Goal: Task Accomplishment & Management: Manage account settings

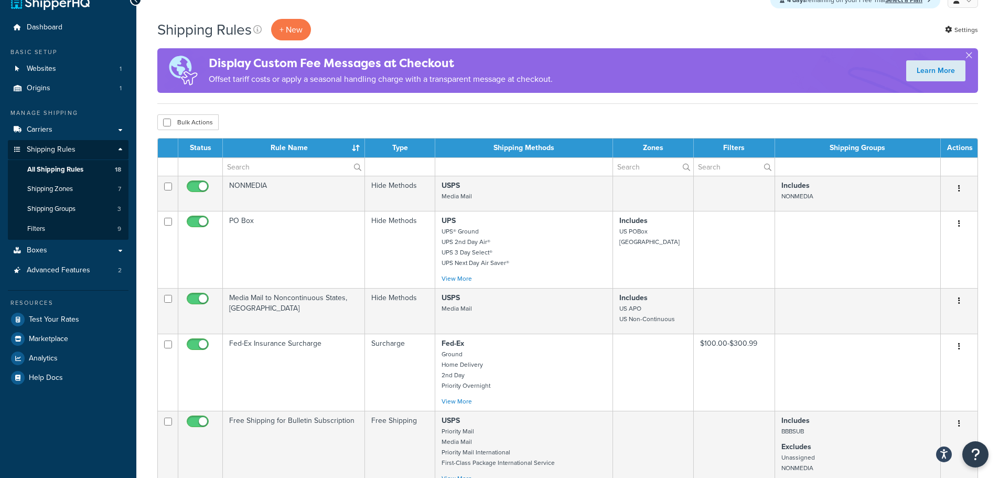
scroll to position [52, 0]
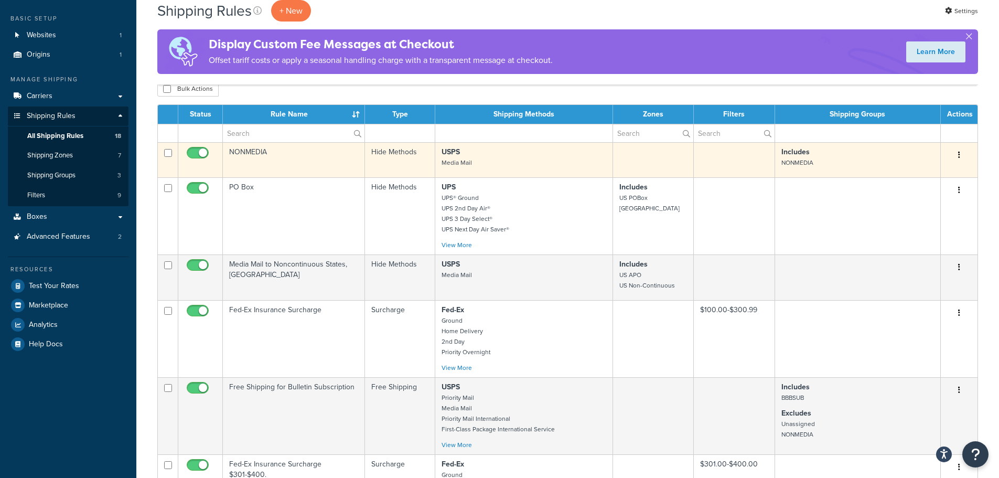
click at [254, 152] on td "NONMEDIA" at bounding box center [294, 159] width 142 height 35
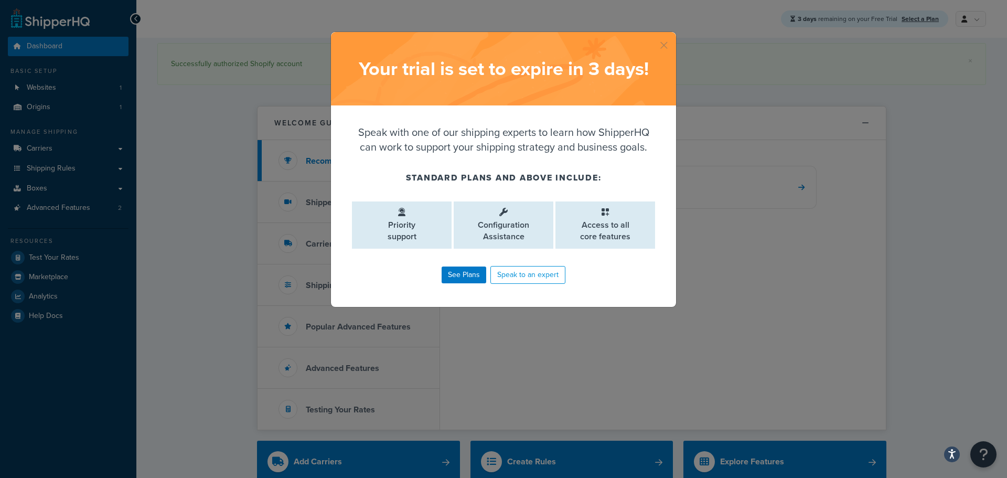
drag, startPoint x: 661, startPoint y: 44, endPoint x: 670, endPoint y: 49, distance: 10.2
click at [674, 35] on button "button" at bounding box center [675, 33] width 3 height 3
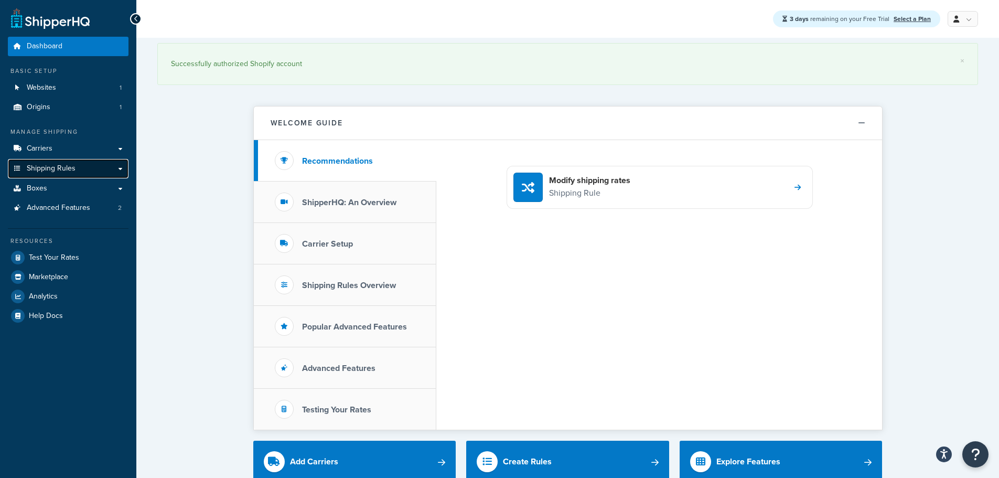
click at [41, 169] on span "Shipping Rules" at bounding box center [51, 168] width 49 height 9
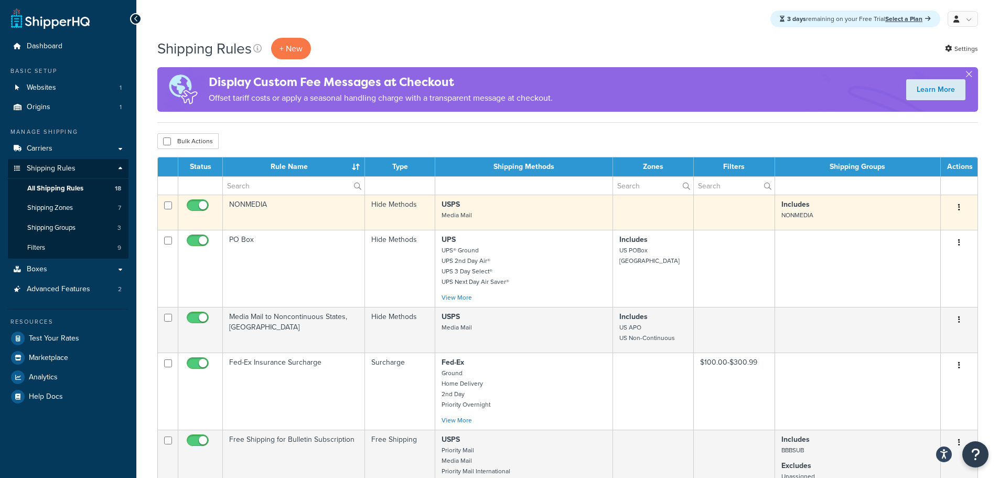
click at [457, 207] on strong "USPS" at bounding box center [451, 204] width 18 height 11
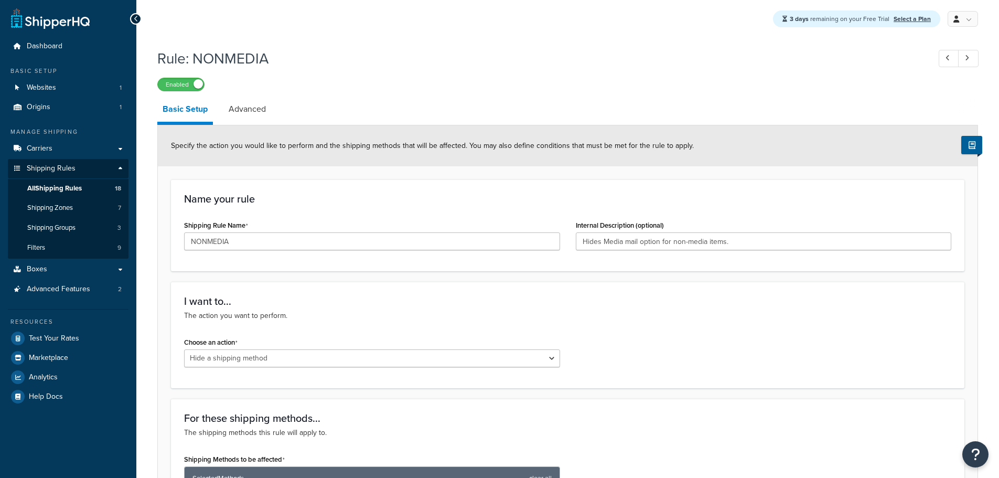
select select "HIDE"
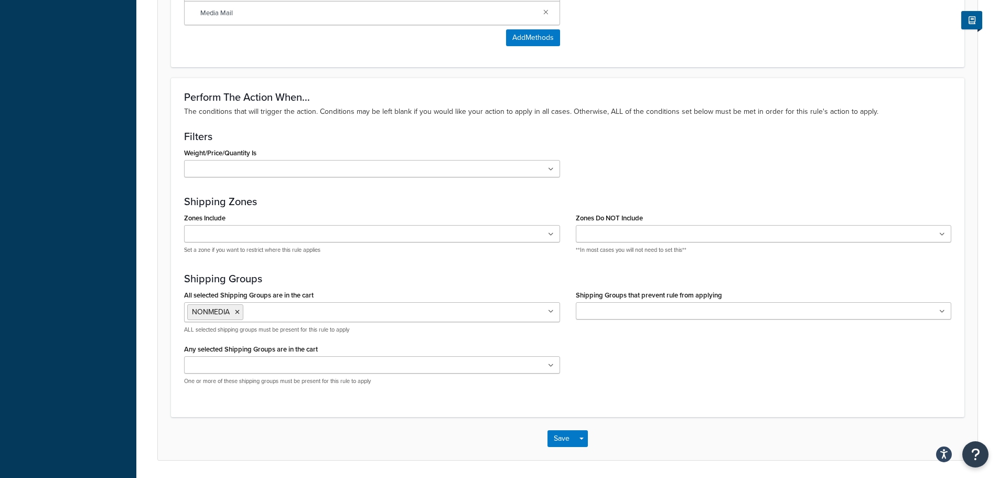
scroll to position [549, 0]
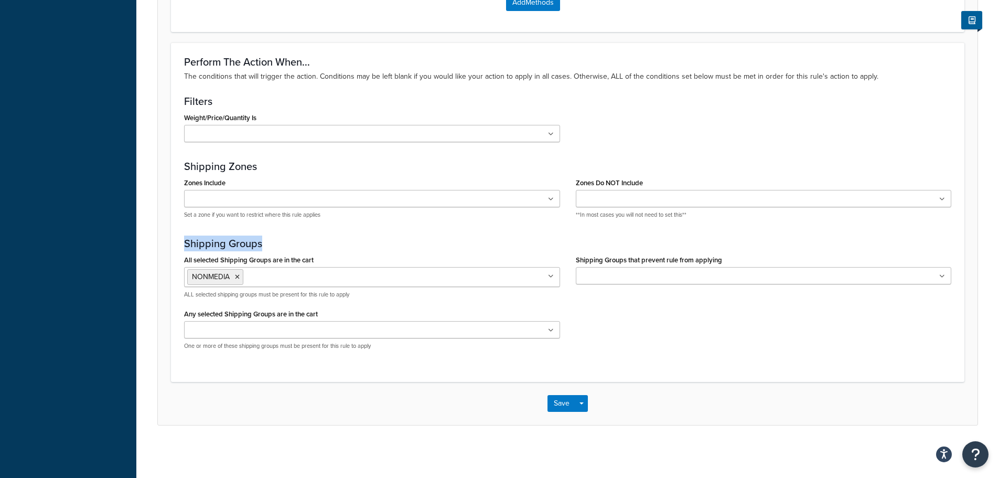
drag, startPoint x: 184, startPoint y: 243, endPoint x: 270, endPoint y: 243, distance: 86.0
click at [270, 243] on div "Perform The Action When... The conditions that will trigger the action. Conditi…" at bounding box center [568, 211] width 794 height 339
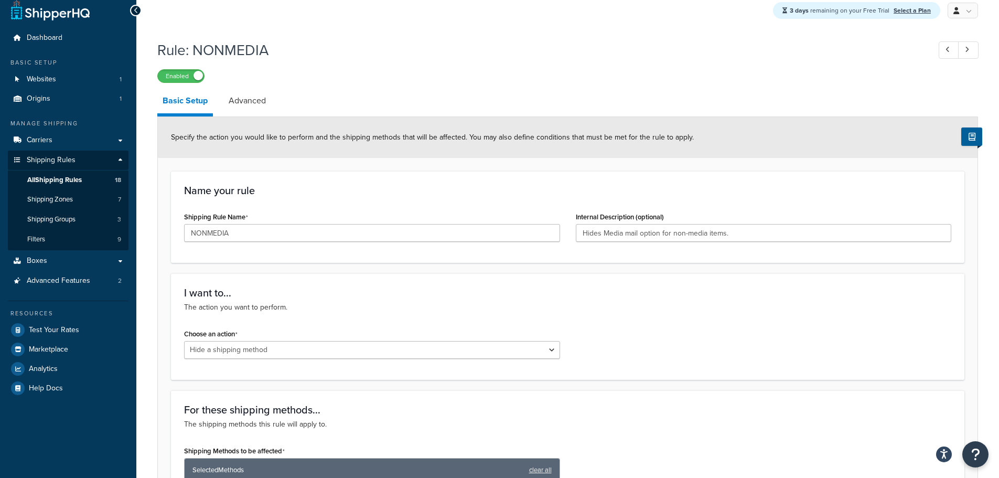
scroll to position [0, 0]
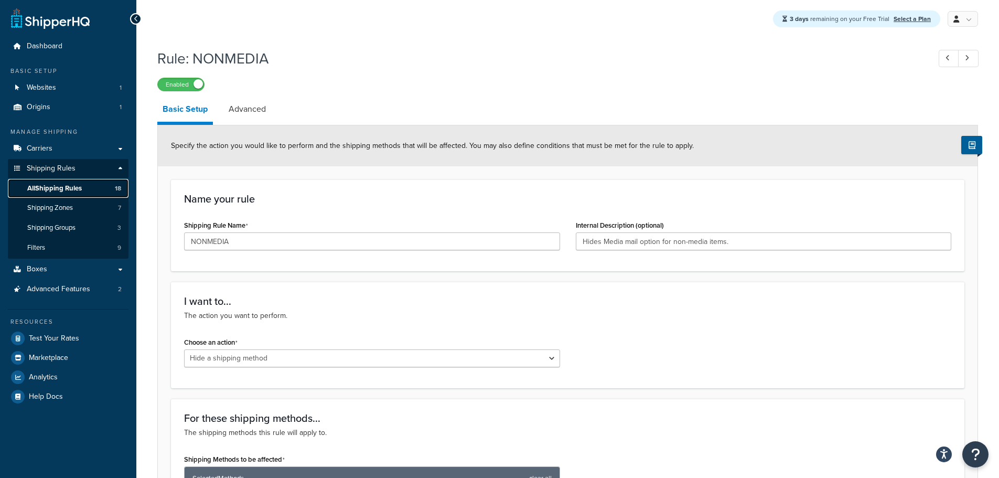
click at [57, 184] on span "All Shipping Rules" at bounding box center [54, 188] width 55 height 9
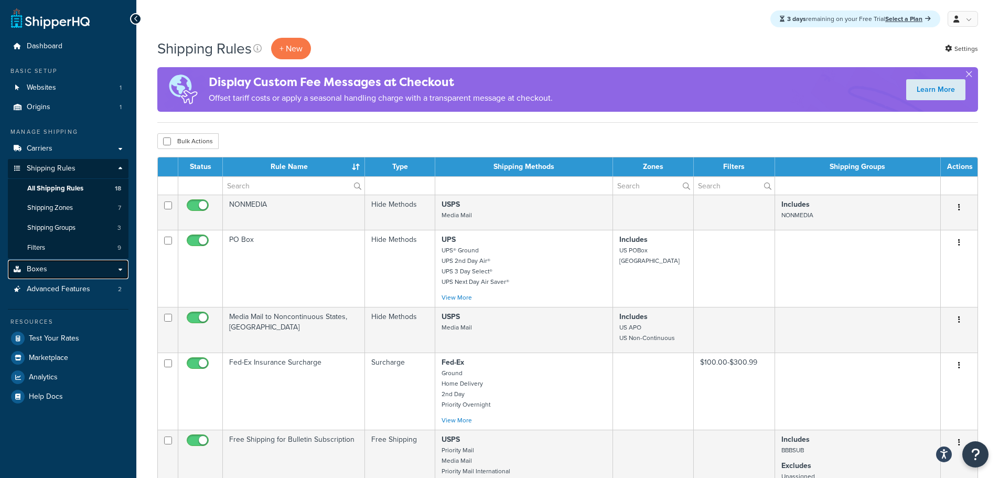
click at [25, 269] on link "Boxes" at bounding box center [68, 269] width 121 height 19
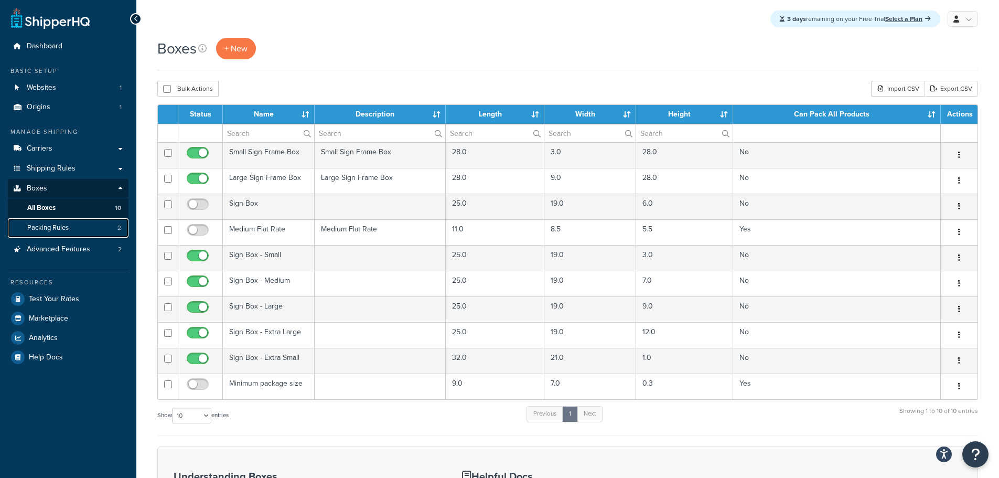
click at [41, 223] on span "Packing Rules" at bounding box center [47, 227] width 41 height 9
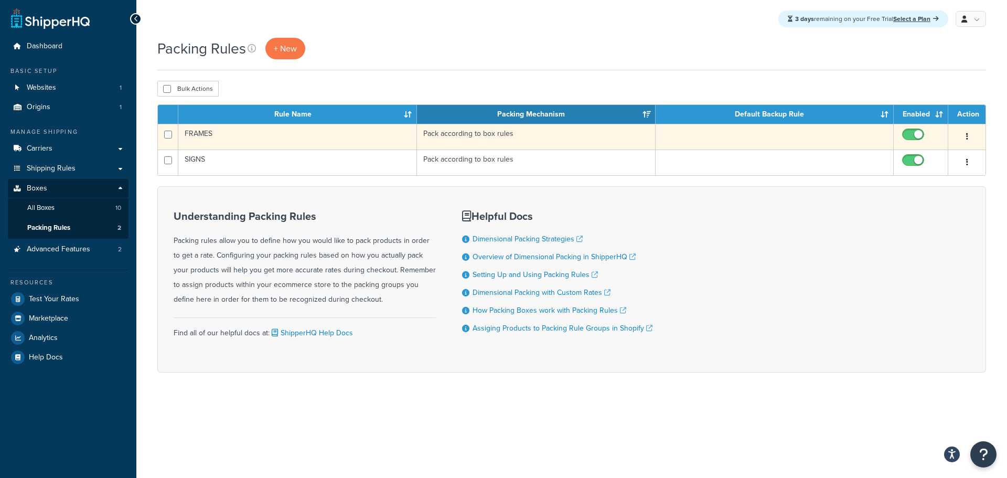
click at [214, 135] on td "FRAMES" at bounding box center [297, 137] width 239 height 26
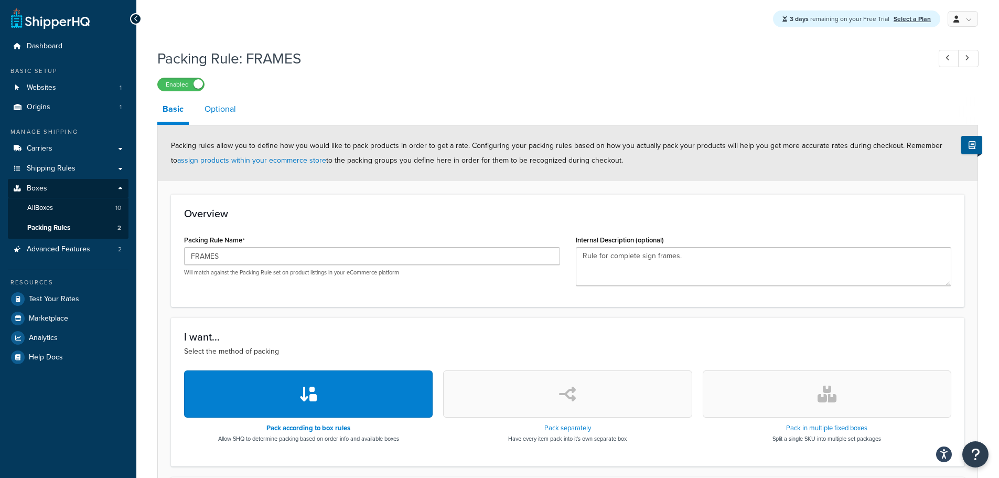
click at [221, 106] on link "Optional" at bounding box center [220, 109] width 42 height 25
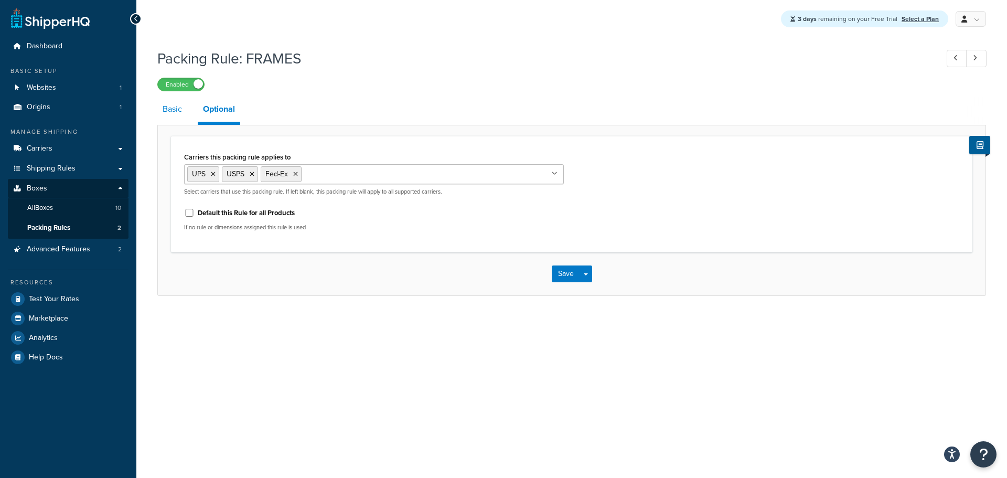
click at [178, 111] on link "Basic" at bounding box center [172, 109] width 30 height 25
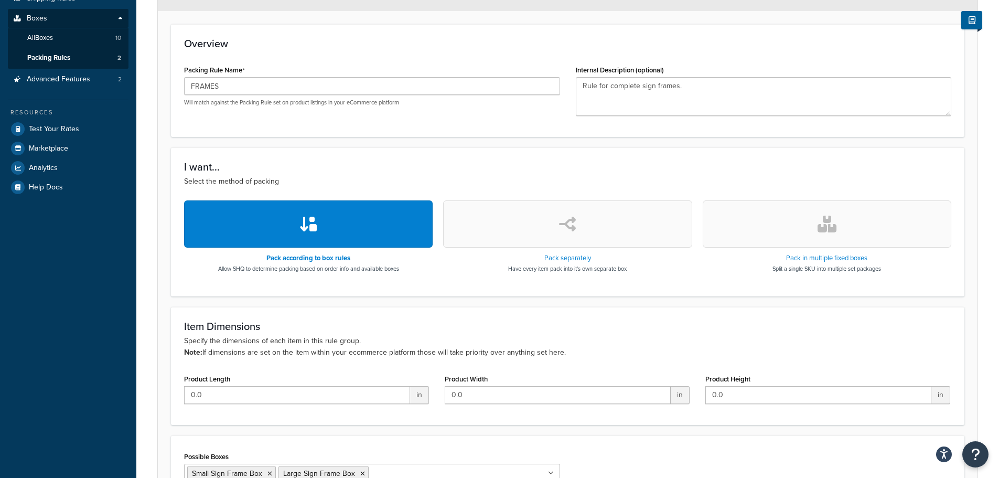
scroll to position [262, 0]
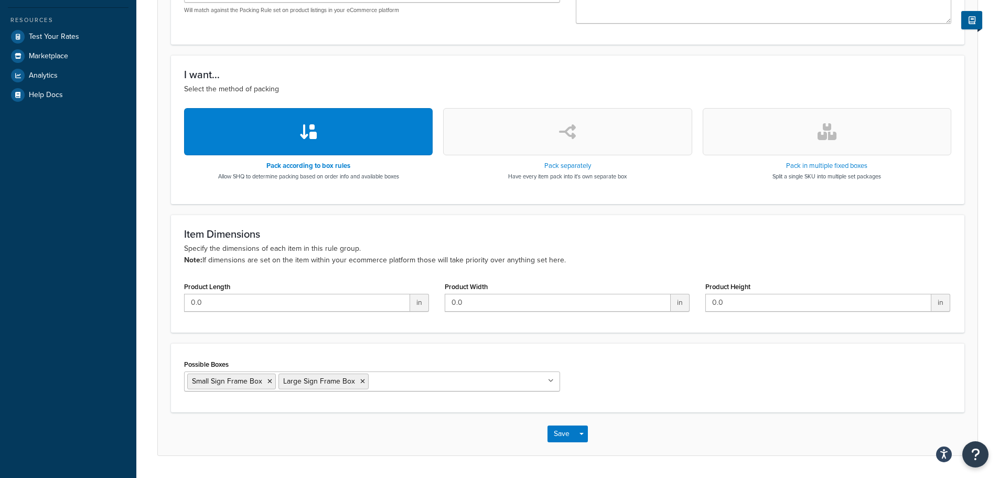
drag, startPoint x: 562, startPoint y: 262, endPoint x: 168, endPoint y: 227, distance: 395.5
click at [168, 227] on form "Packing rules allow you to define how you would like to pack products in order …" at bounding box center [568, 159] width 820 height 592
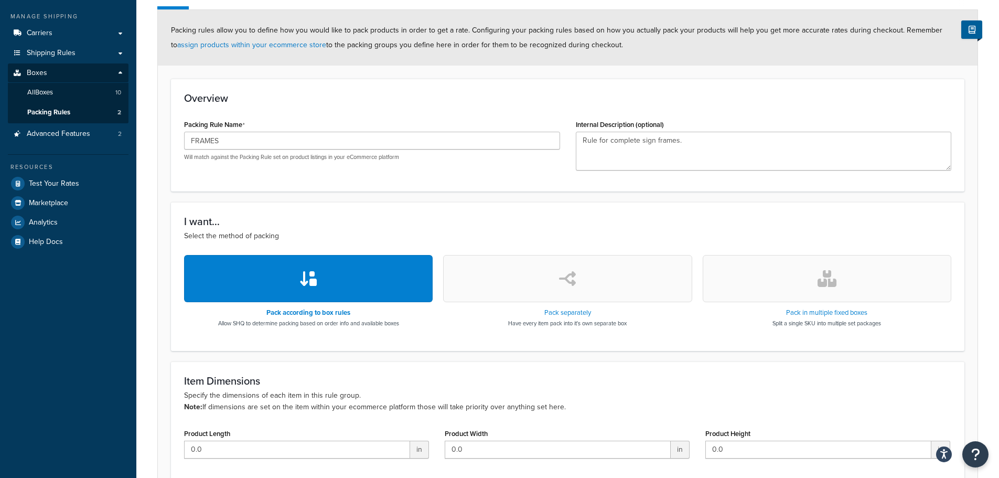
scroll to position [0, 0]
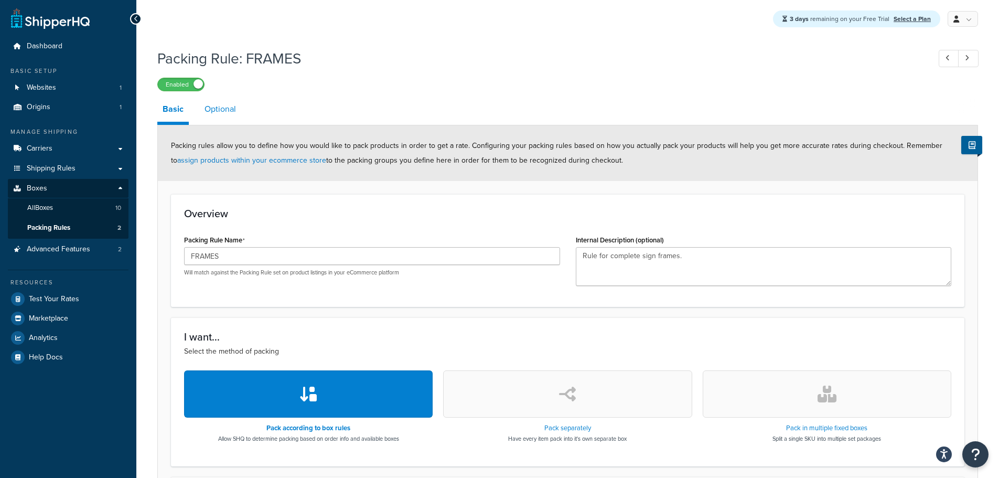
click at [229, 109] on link "Optional" at bounding box center [220, 109] width 42 height 25
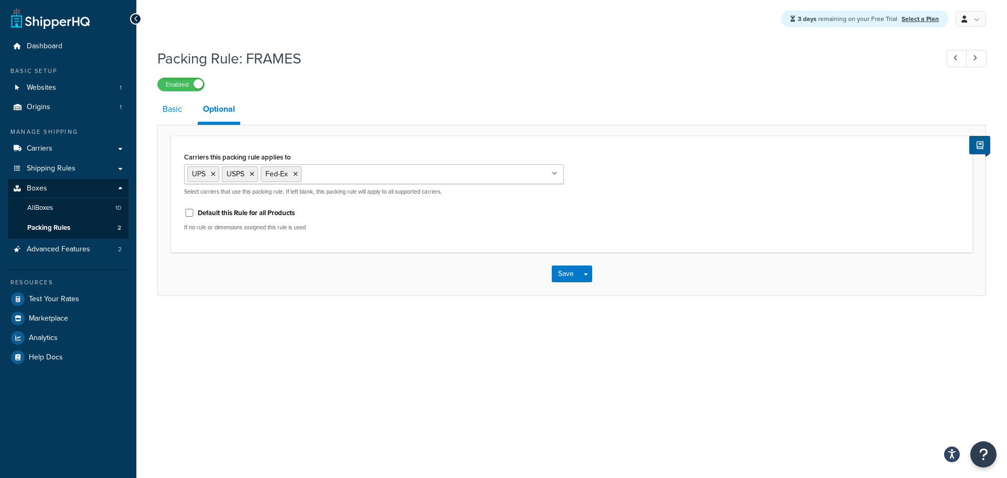
click at [169, 109] on link "Basic" at bounding box center [172, 109] width 30 height 25
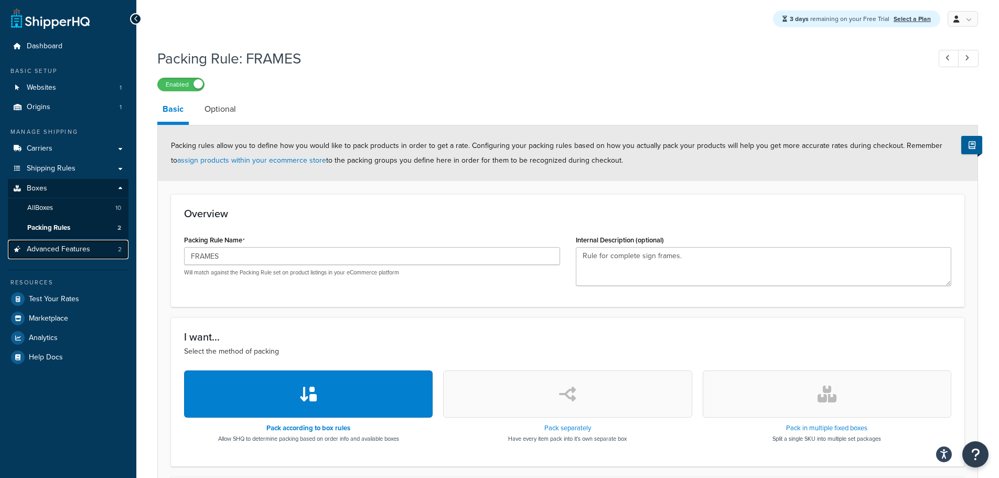
click at [54, 245] on span "Advanced Features" at bounding box center [58, 249] width 63 height 9
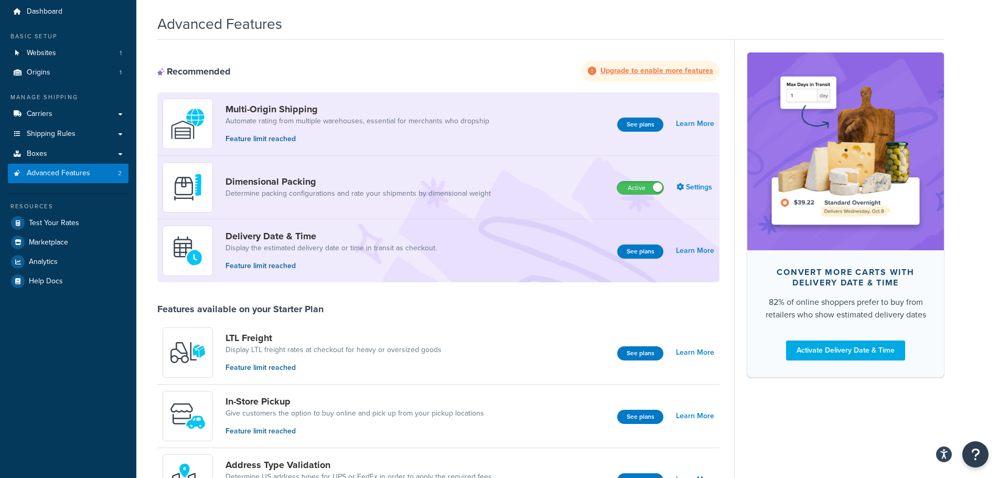
scroll to position [105, 0]
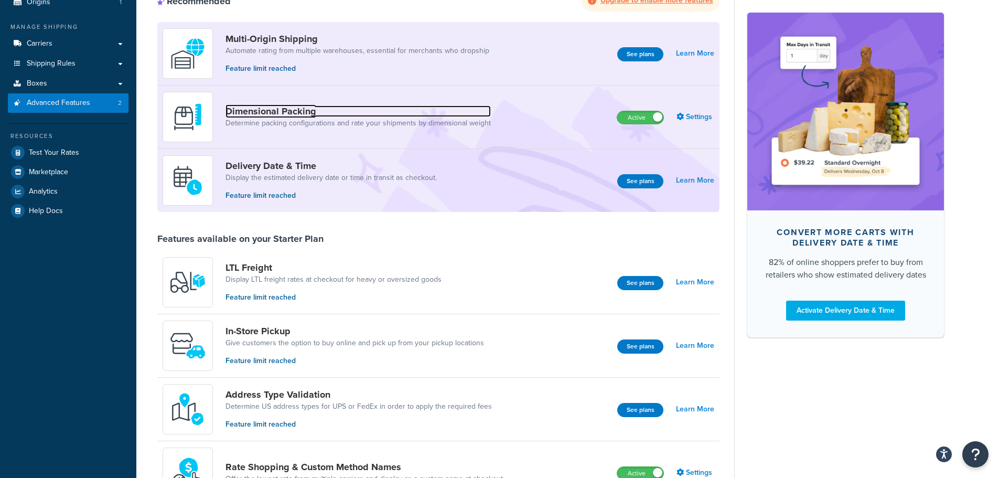
click at [254, 110] on link "Dimensional Packing" at bounding box center [358, 111] width 265 height 12
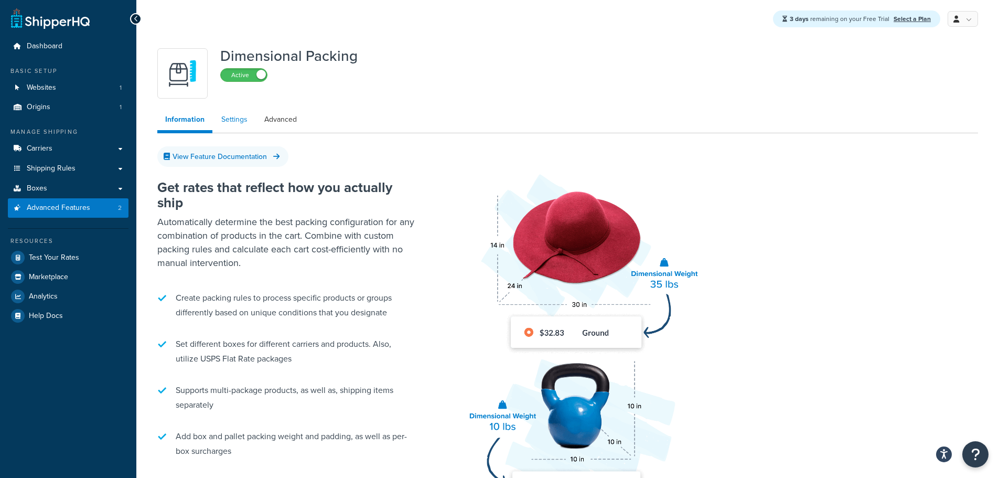
click at [228, 120] on link "Settings" at bounding box center [235, 119] width 42 height 21
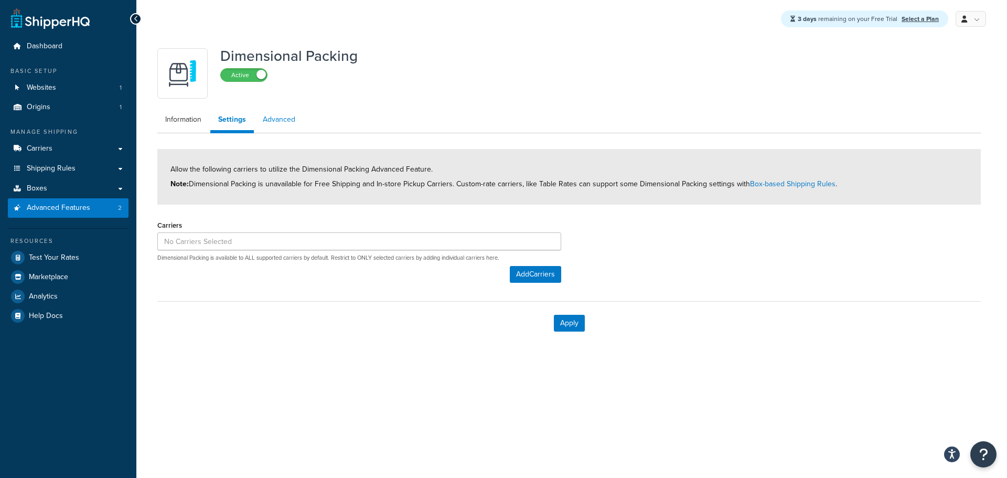
click at [282, 117] on link "Advanced" at bounding box center [279, 119] width 48 height 21
select select "false"
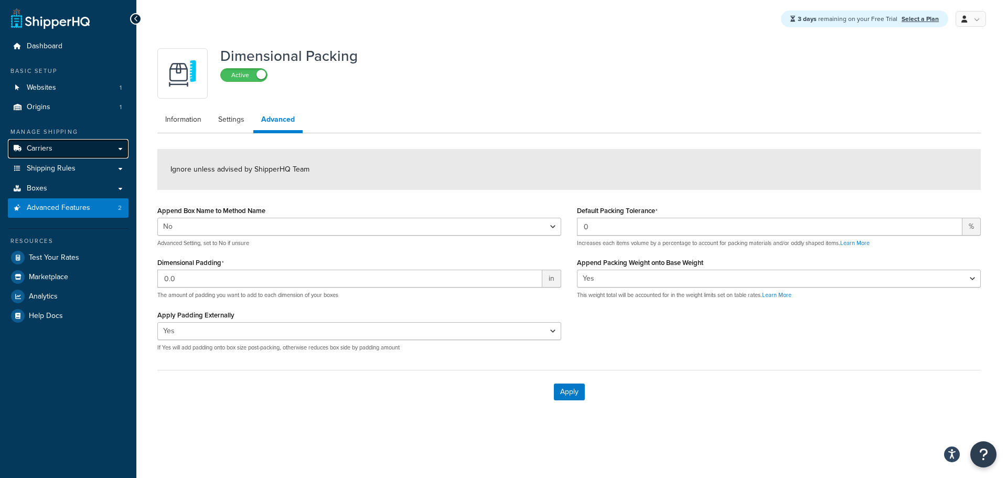
click at [36, 148] on span "Carriers" at bounding box center [40, 148] width 26 height 9
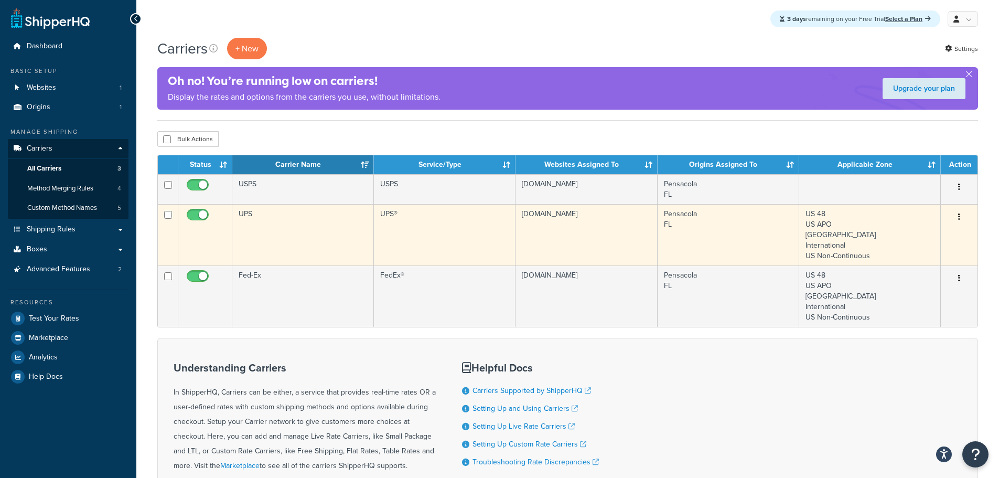
click at [964, 211] on button "button" at bounding box center [959, 217] width 15 height 17
click at [898, 236] on link "Edit" at bounding box center [917, 239] width 83 height 22
click at [898, 236] on td "US 48 US APO Canada International US Non-Continuous" at bounding box center [870, 234] width 142 height 61
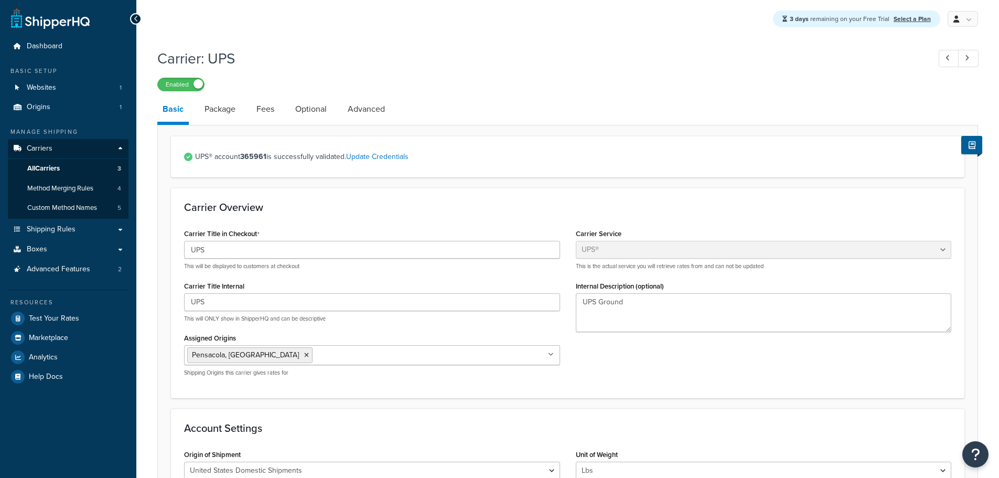
select select "ups"
click at [227, 113] on link "Package" at bounding box center [219, 109] width 41 height 25
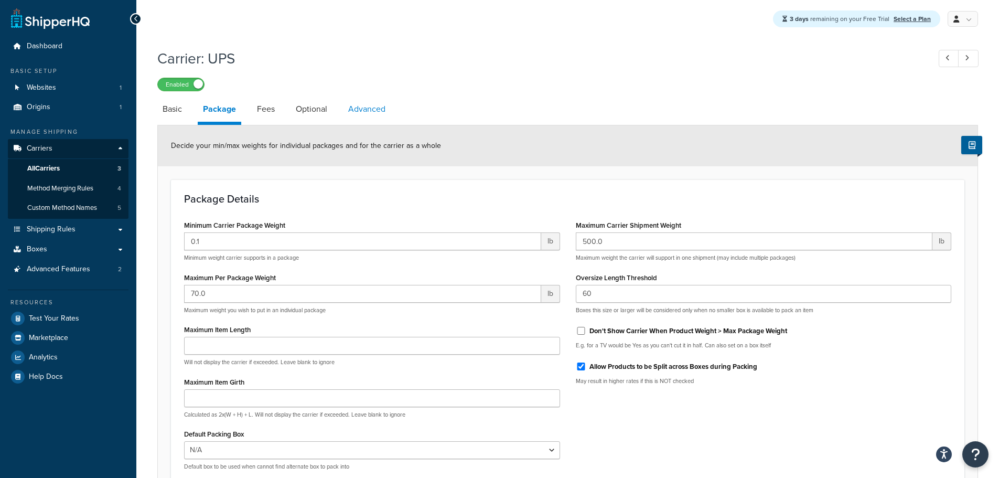
click at [372, 111] on link "Advanced" at bounding box center [367, 109] width 48 height 25
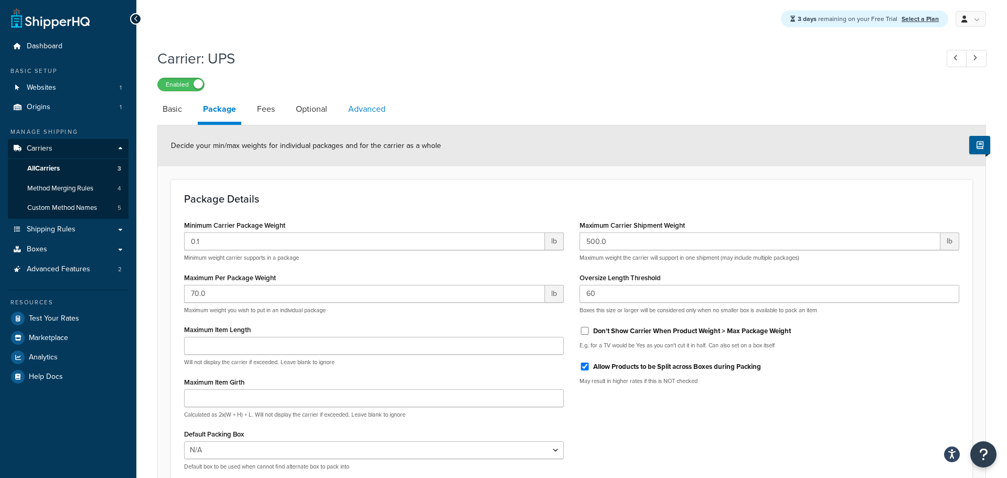
select select "false"
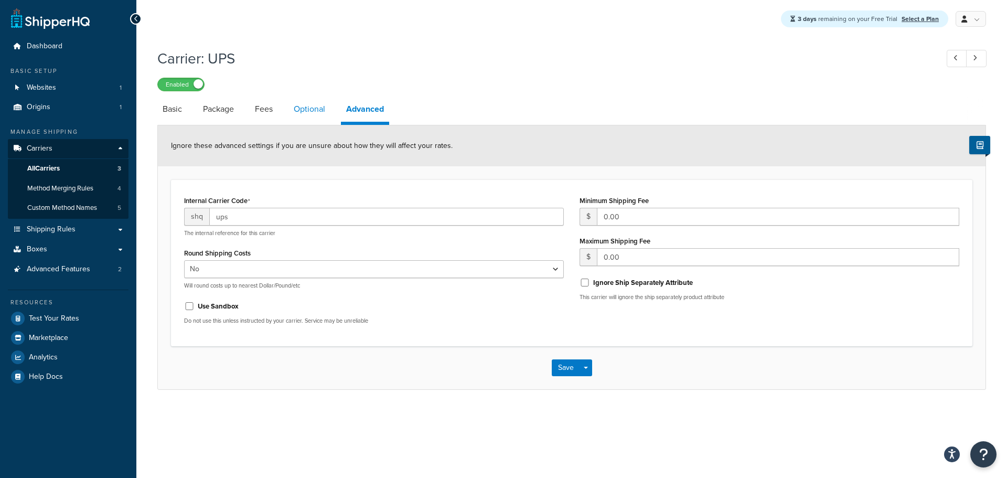
click at [308, 105] on link "Optional" at bounding box center [310, 109] width 42 height 25
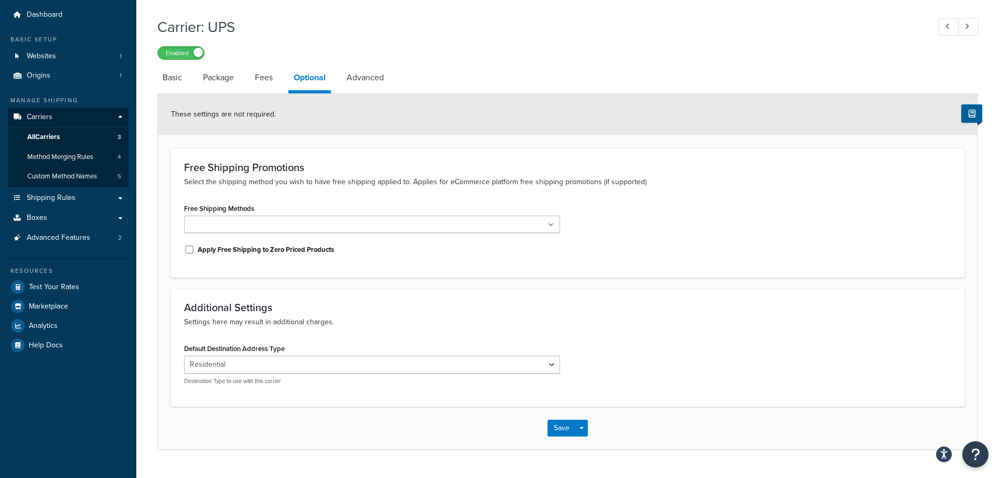
scroll to position [57, 0]
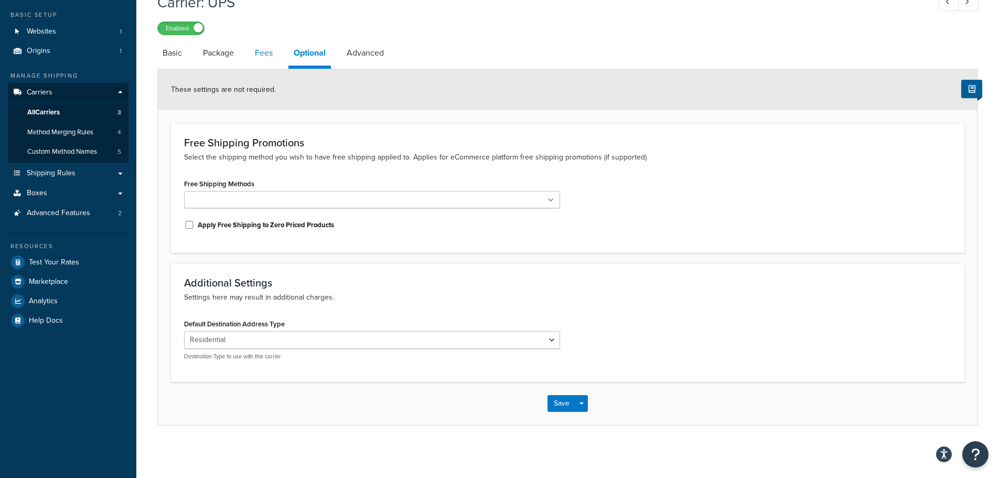
click at [270, 43] on link "Fees" at bounding box center [264, 52] width 28 height 25
select select "package"
select select "AFTER"
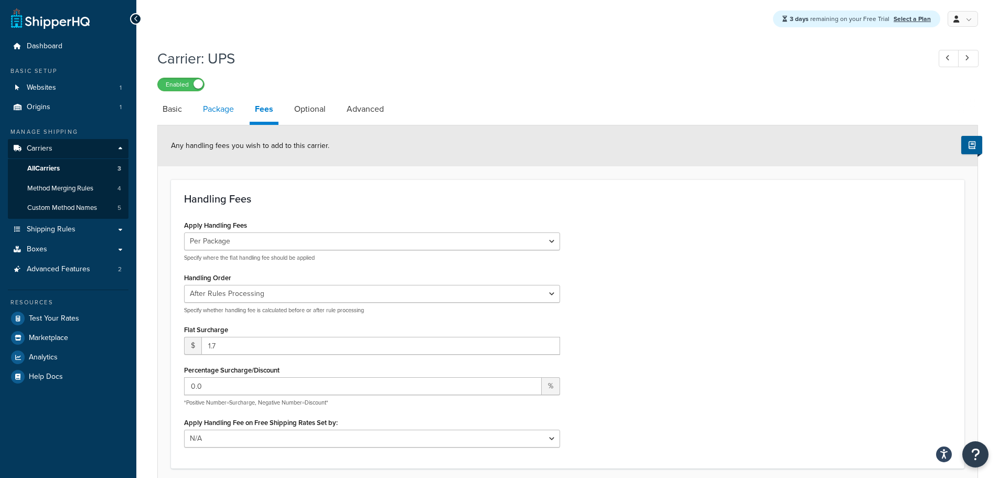
click at [227, 108] on link "Package" at bounding box center [218, 109] width 41 height 25
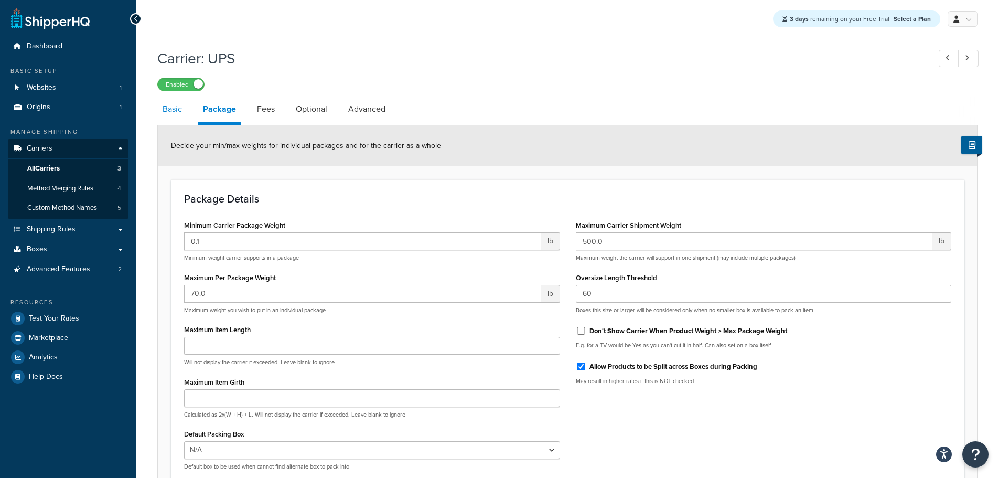
click at [175, 111] on link "Basic" at bounding box center [172, 109] width 30 height 25
select select "ups"
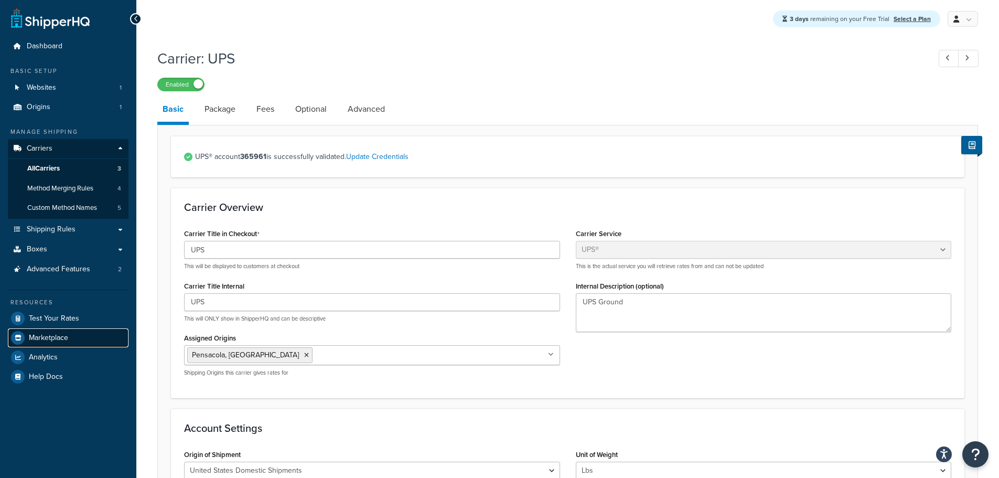
click at [58, 339] on span "Marketplace" at bounding box center [48, 338] width 39 height 9
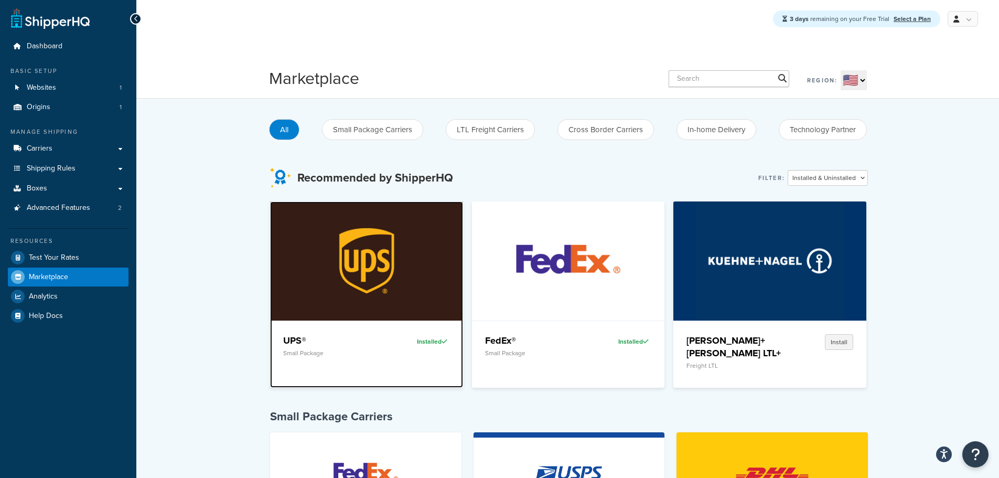
click at [382, 264] on img at bounding box center [367, 260] width 148 height 119
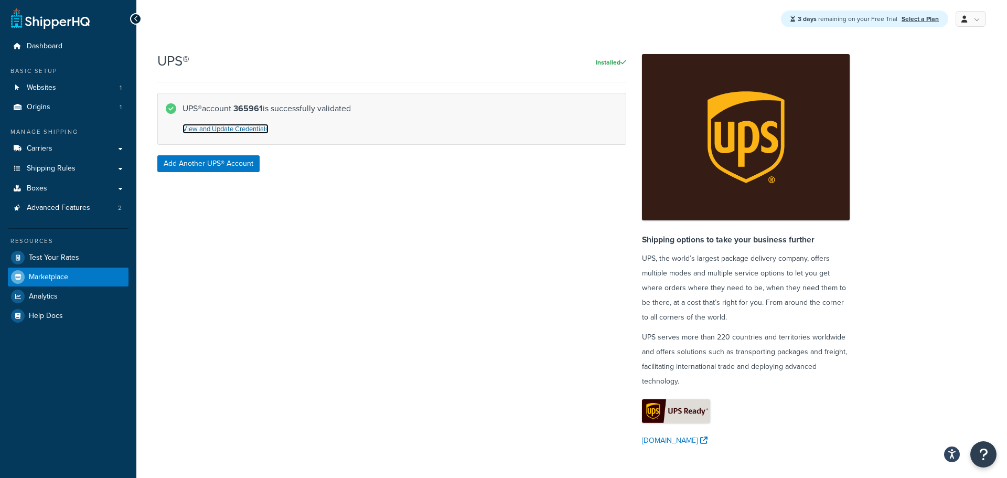
click at [232, 130] on link "View and Update Credentials" at bounding box center [226, 129] width 86 height 10
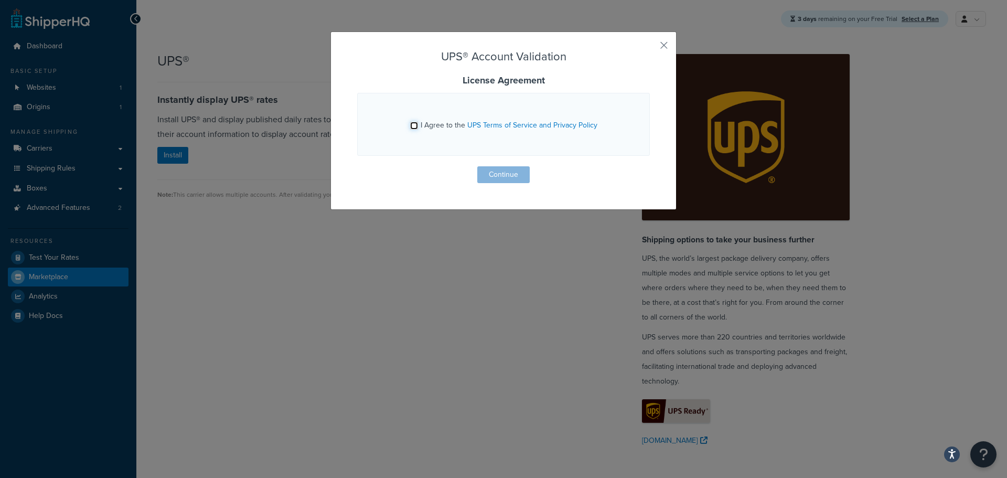
click at [412, 124] on input "I Agree to the UPS Terms of Service and Privacy Policy" at bounding box center [414, 126] width 8 height 8
checkbox input "true"
click at [499, 172] on button "Continue" at bounding box center [503, 174] width 52 height 17
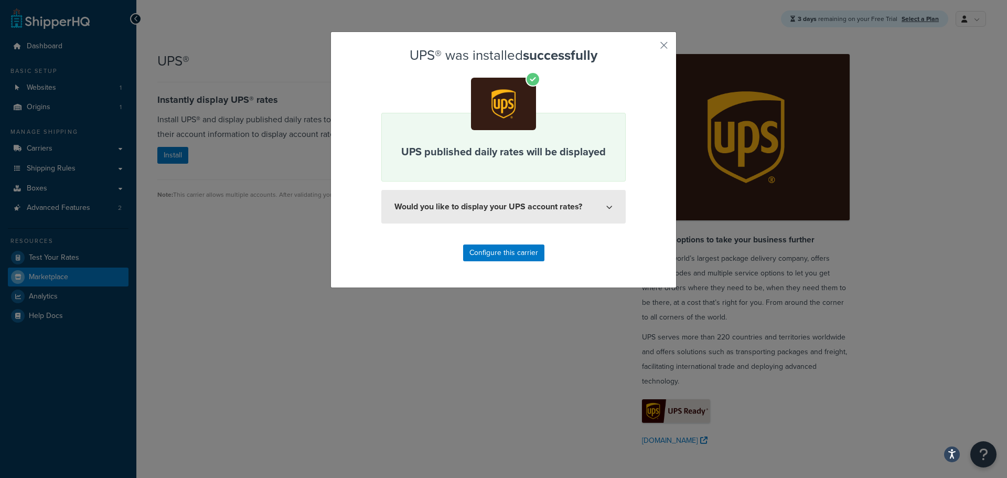
click at [608, 205] on icon at bounding box center [609, 207] width 6 height 6
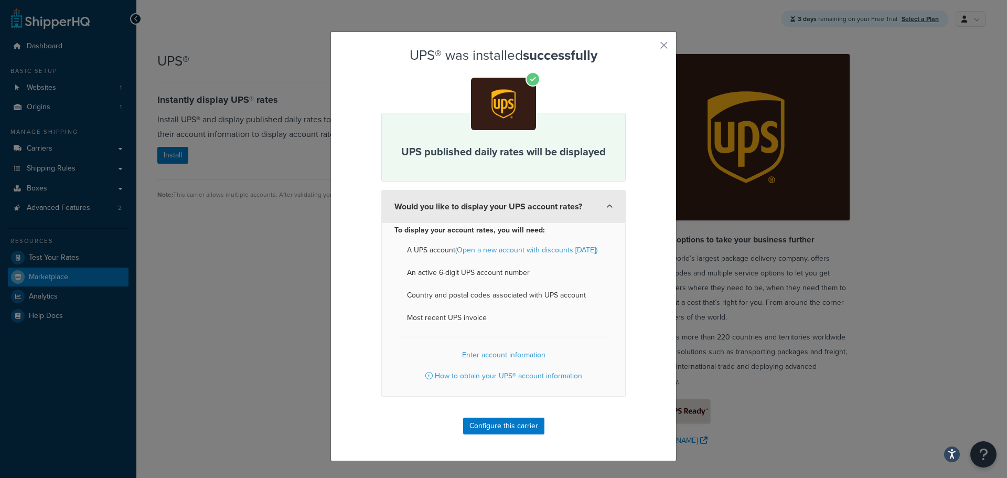
click at [504, 204] on button "Would you like to display your UPS account rates?" at bounding box center [503, 206] width 244 height 33
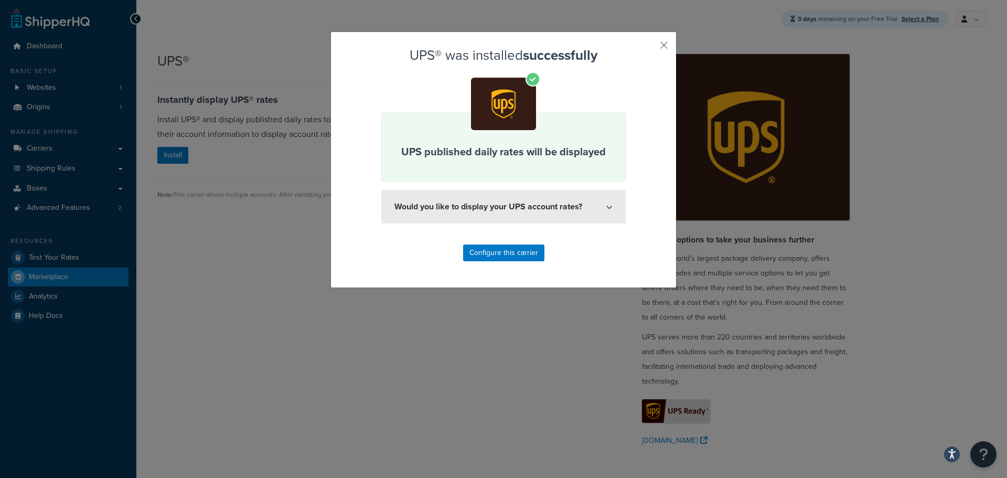
click at [504, 204] on button "Would you like to display your UPS account rates?" at bounding box center [503, 207] width 244 height 34
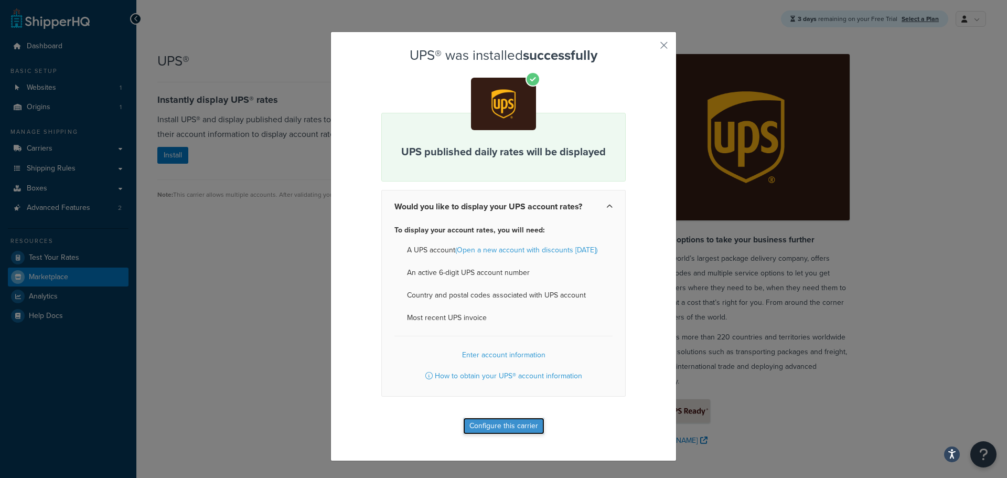
click at [502, 421] on button "Configure this carrier" at bounding box center [503, 426] width 81 height 17
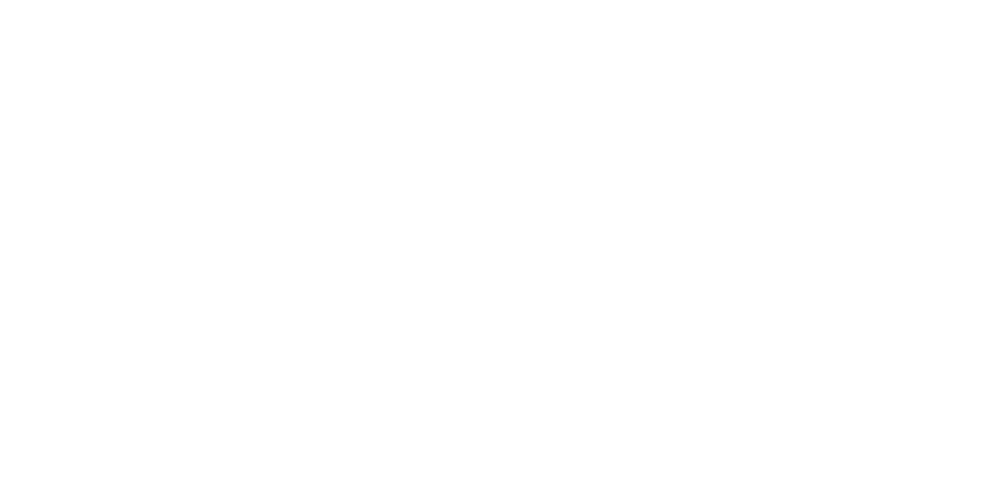
select select "ups"
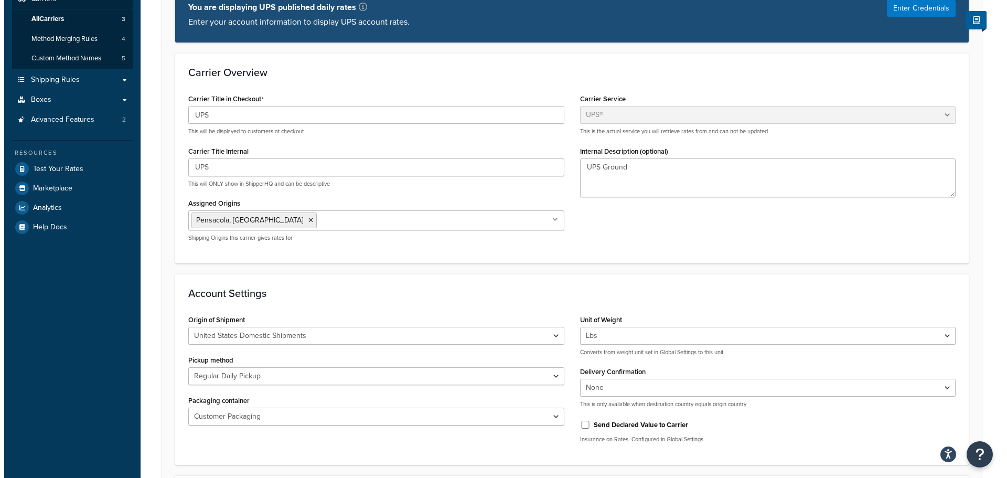
scroll to position [52, 0]
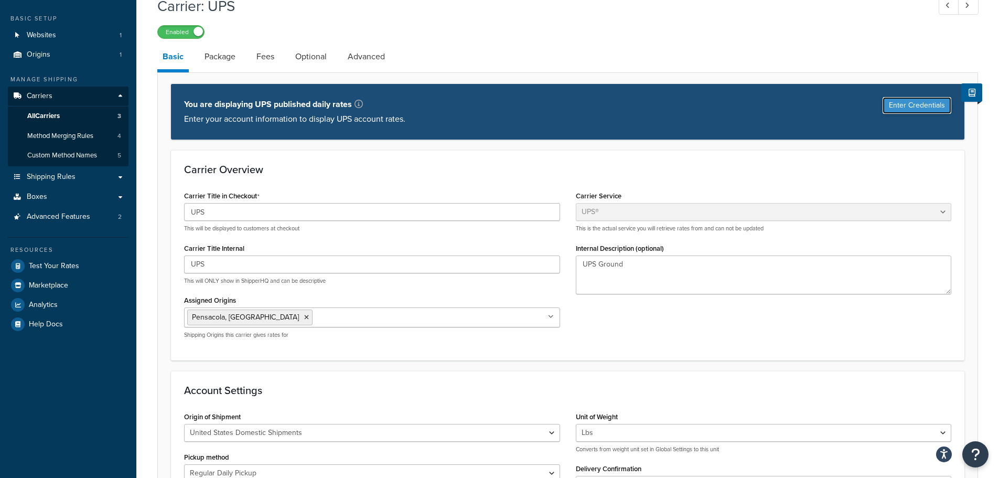
click at [909, 105] on button "Enter Credentials" at bounding box center [917, 105] width 69 height 17
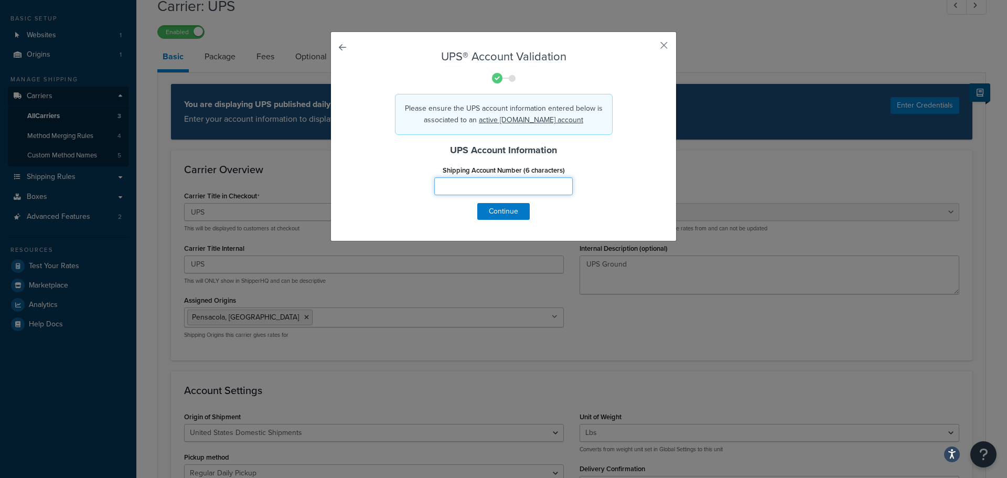
click at [474, 179] on input "Shipping Account Number (6 characters)" at bounding box center [503, 186] width 138 height 18
type input "365961"
click at [506, 210] on button "Continue" at bounding box center [503, 211] width 52 height 17
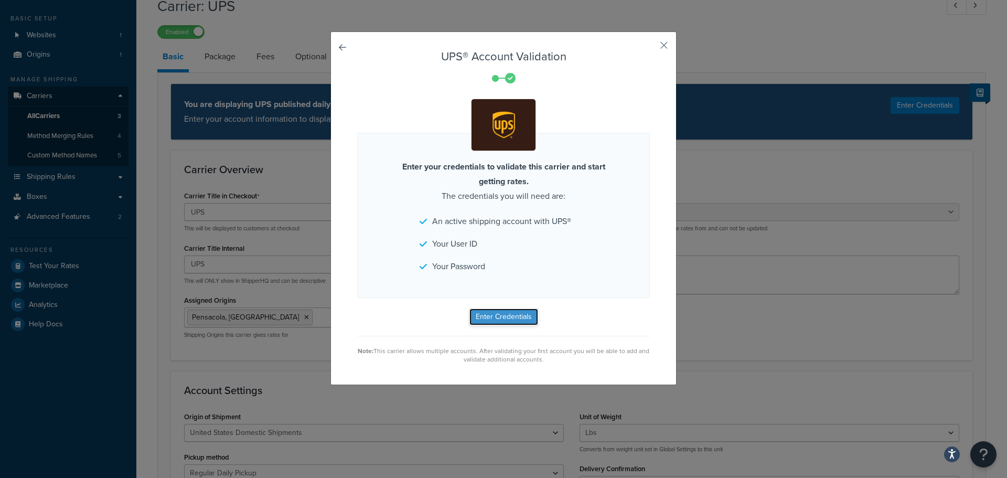
click at [511, 318] on button "Enter Credentials" at bounding box center [503, 316] width 69 height 17
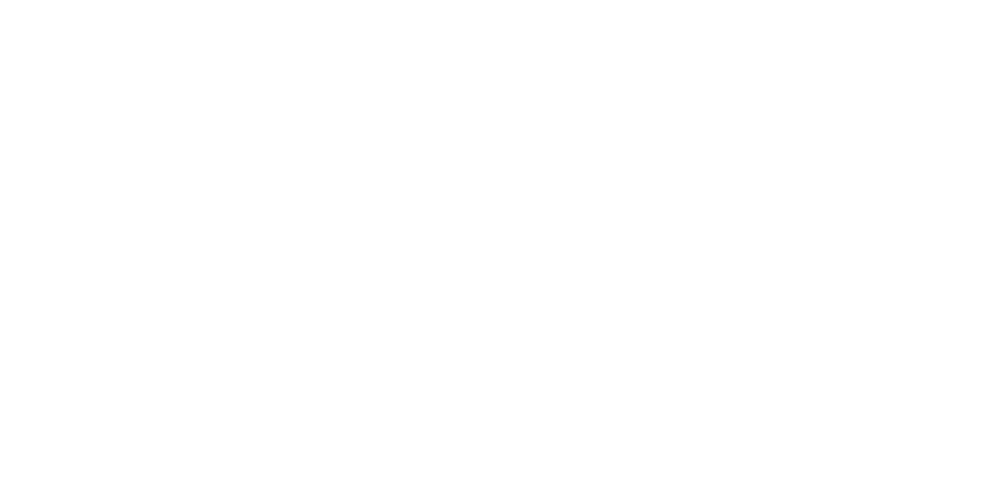
select select "ups"
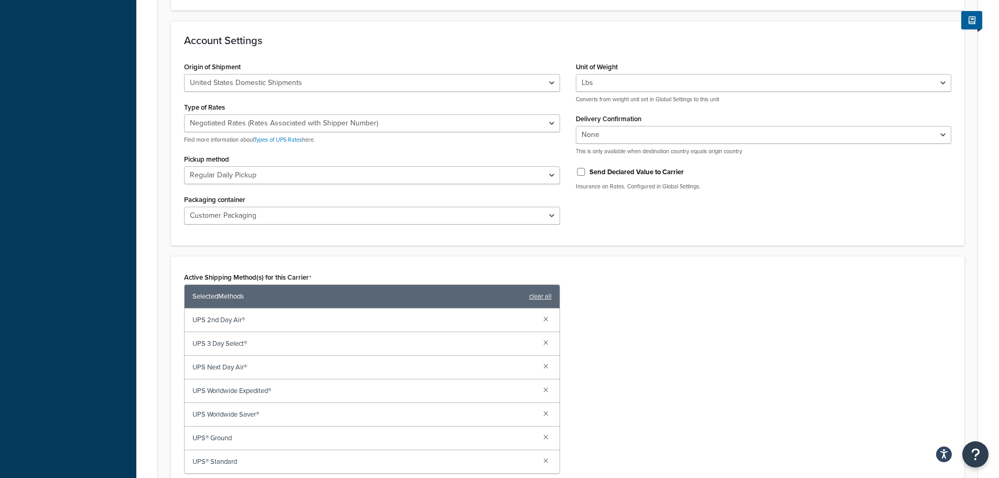
scroll to position [420, 0]
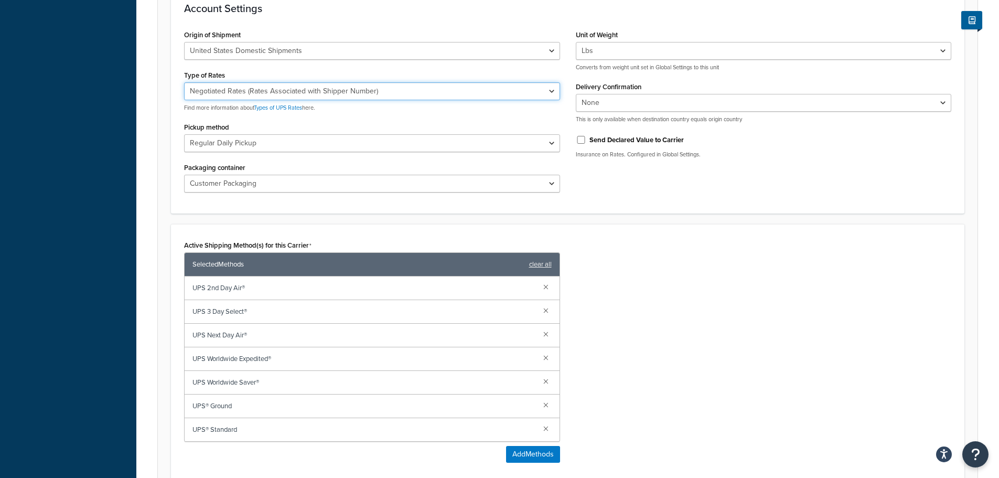
click at [554, 92] on select "Negotiated Rates (Rates Associated with Shipper Number) Daily Rates Retail Rate…" at bounding box center [372, 91] width 376 height 18
click at [655, 296] on div "Active Shipping Method(s) for this Carrier Selected Methods clear all UPS 2nd D…" at bounding box center [567, 354] width 783 height 233
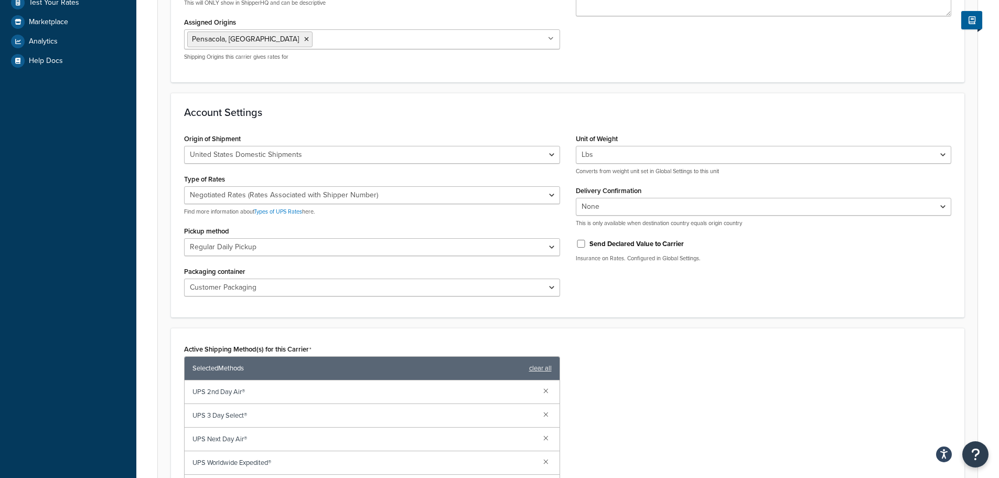
scroll to position [315, 0]
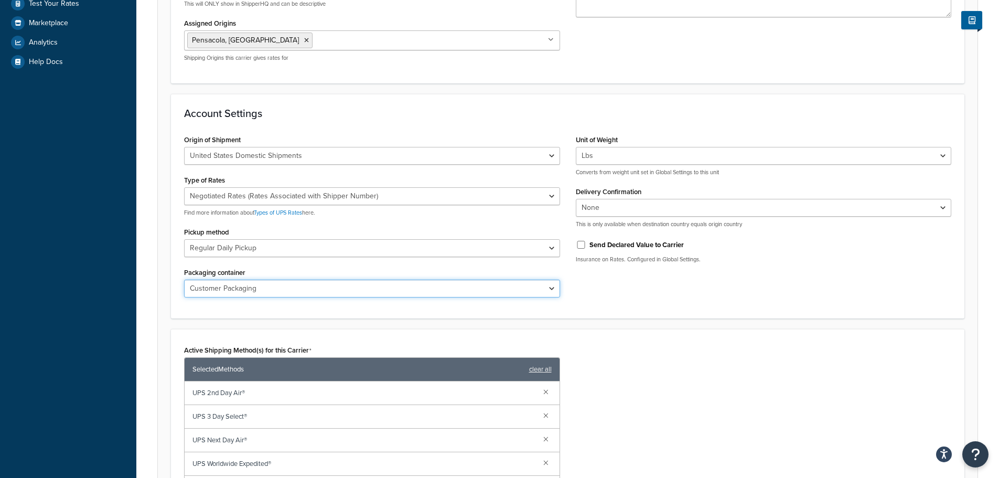
click at [553, 293] on select "Customer Packaging UPS Letter Envelope Customer Supplied Package UPS Tube UPS P…" at bounding box center [372, 289] width 376 height 18
click at [553, 158] on select "United States Domestic Shipments Shipments Originating in United States Shipmen…" at bounding box center [372, 156] width 376 height 18
click at [681, 377] on div "Active Shipping Method(s) for this Carrier Selected Methods clear all UPS 2nd D…" at bounding box center [567, 459] width 783 height 233
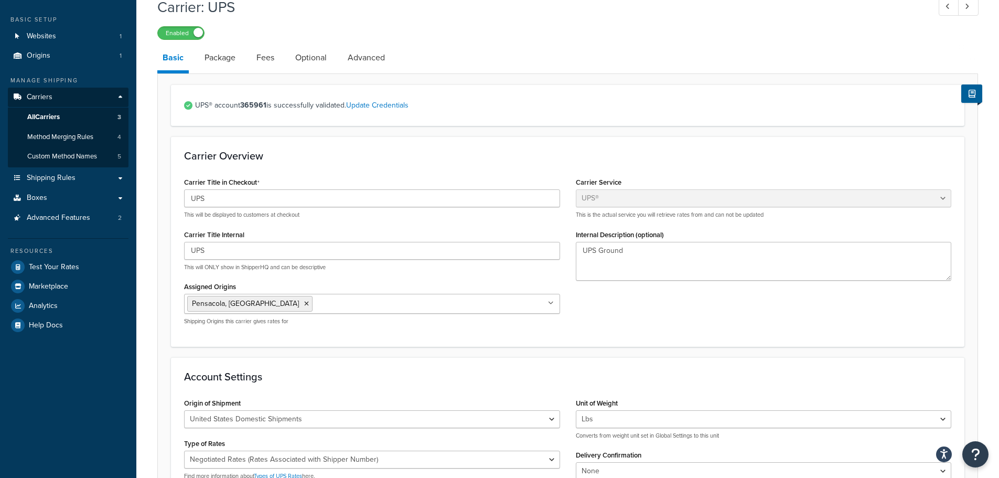
scroll to position [0, 0]
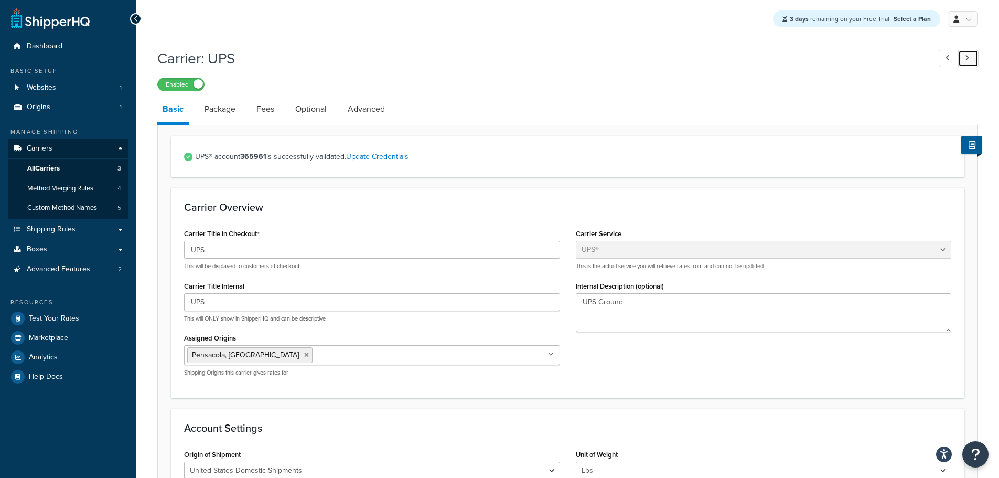
click at [967, 57] on icon at bounding box center [967, 58] width 4 height 7
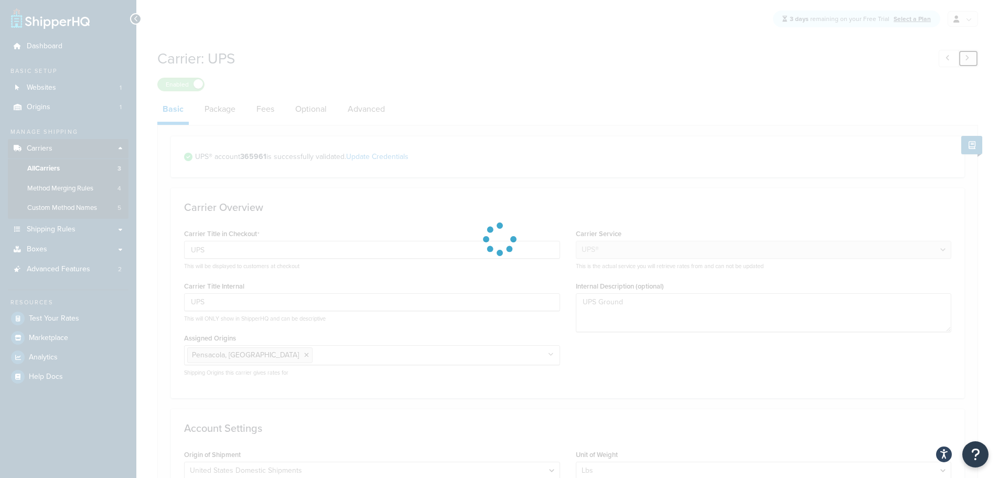
type input "USPS"
select select "usps"
type textarea "All shipping methods available through the United States Postal Service, includ…"
select select "ONLINE"
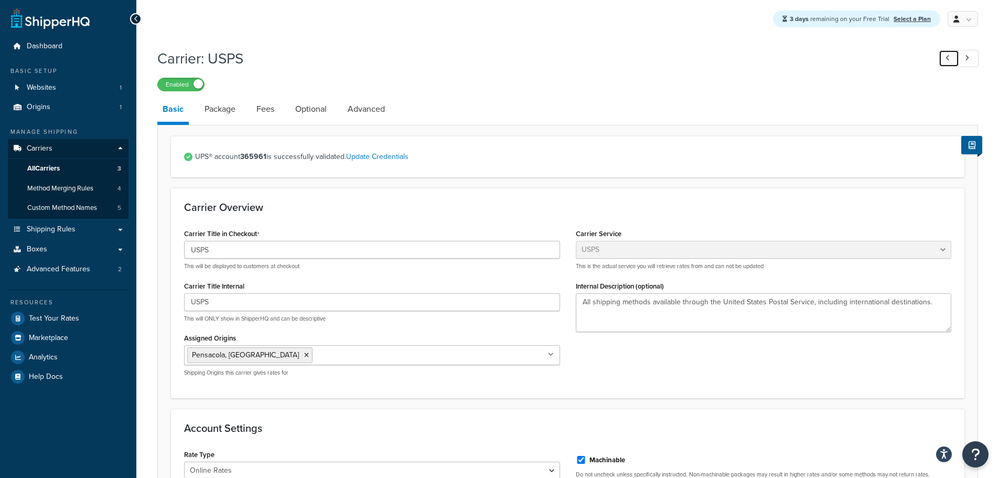
click at [946, 60] on icon at bounding box center [948, 58] width 4 height 7
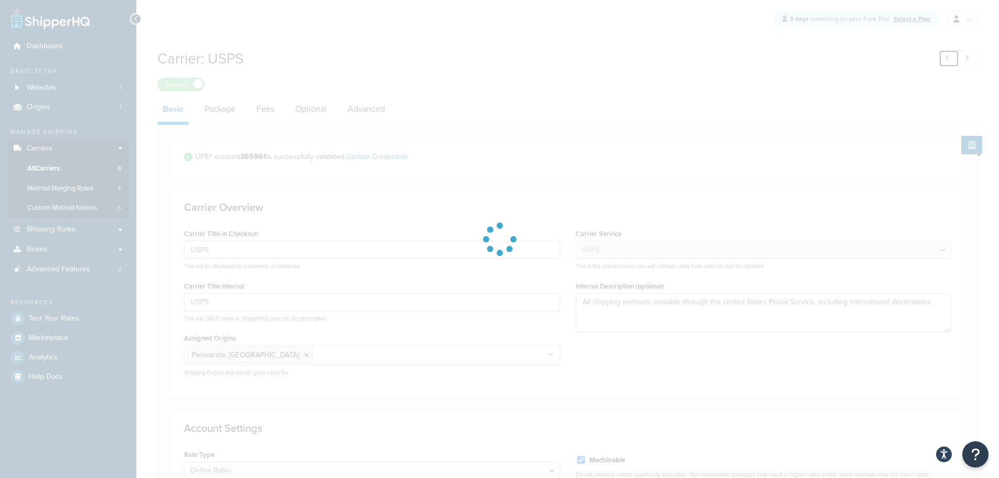
type input "UPS"
select select "ups"
type textarea "UPS Ground"
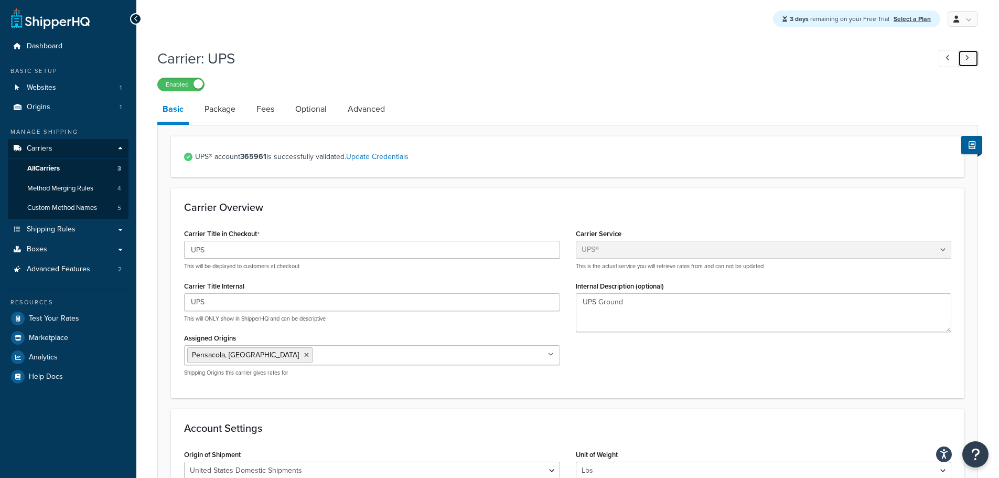
click at [970, 60] on link at bounding box center [968, 58] width 20 height 17
type input "USPS"
select select "usps"
type textarea "All shipping methods available through the United States Postal Service, includ…"
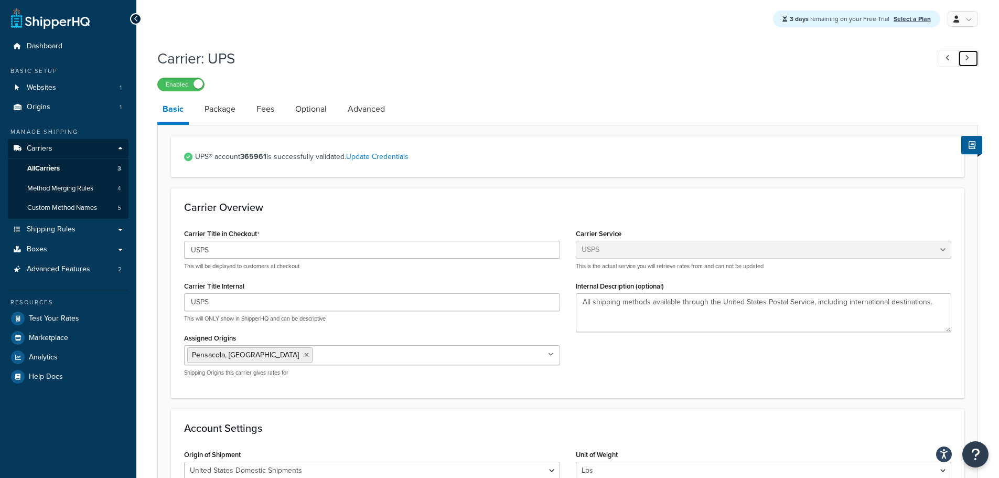
select select "ONLINE"
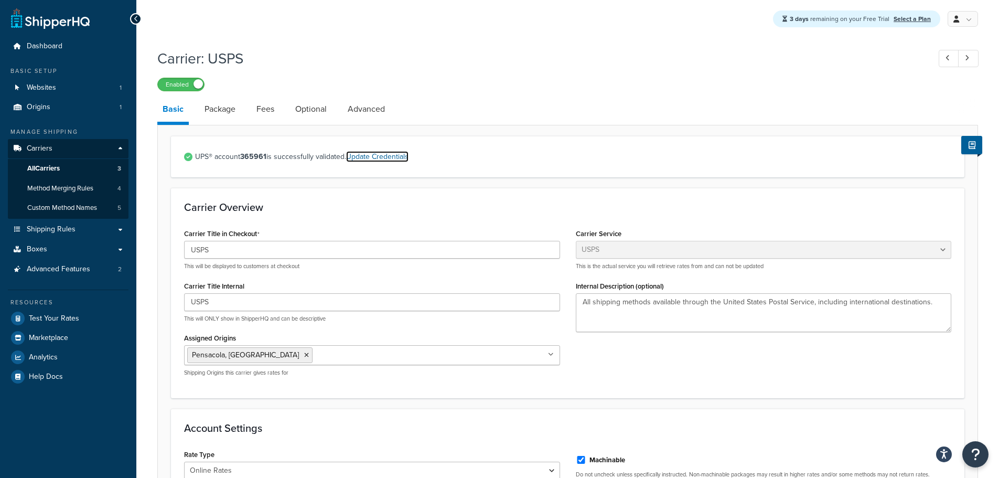
click at [398, 158] on link "Update Credentials" at bounding box center [377, 156] width 62 height 11
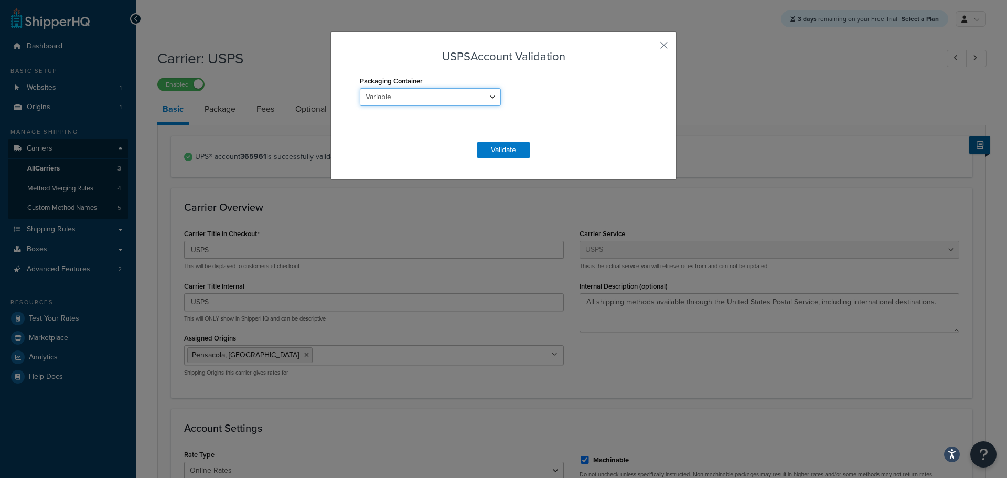
click at [489, 94] on select "Variable Flat-Rate Envelope Flat-Rate Box" at bounding box center [430, 97] width 141 height 18
click at [492, 94] on select "Variable Flat-Rate Envelope Flat-Rate Box" at bounding box center [430, 97] width 141 height 18
click at [501, 147] on button "Validate" at bounding box center [503, 150] width 52 height 17
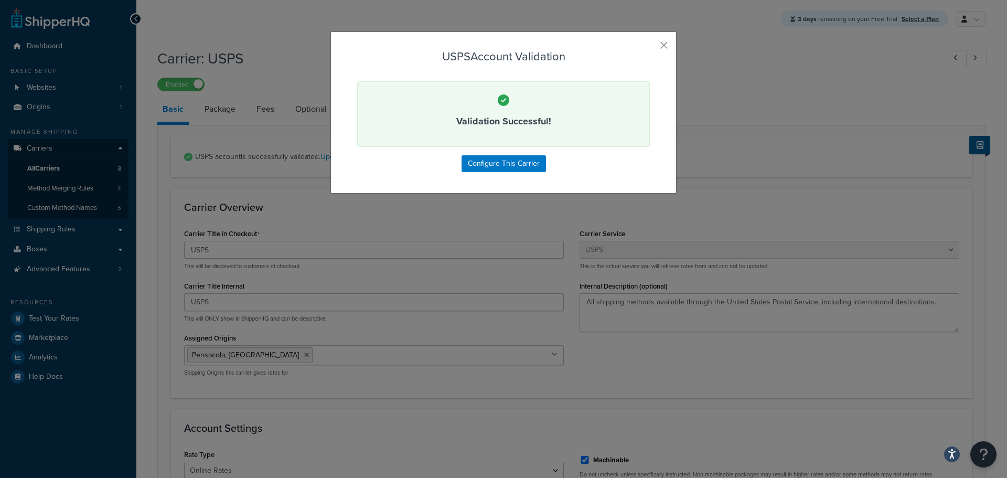
drag, startPoint x: 587, startPoint y: 37, endPoint x: 847, endPoint y: 145, distance: 281.3
click at [859, 144] on div "USPS Account Validation Validation Successful! Configure This Carrier" at bounding box center [503, 239] width 1007 height 478
click at [650, 48] on button "button" at bounding box center [648, 49] width 3 height 3
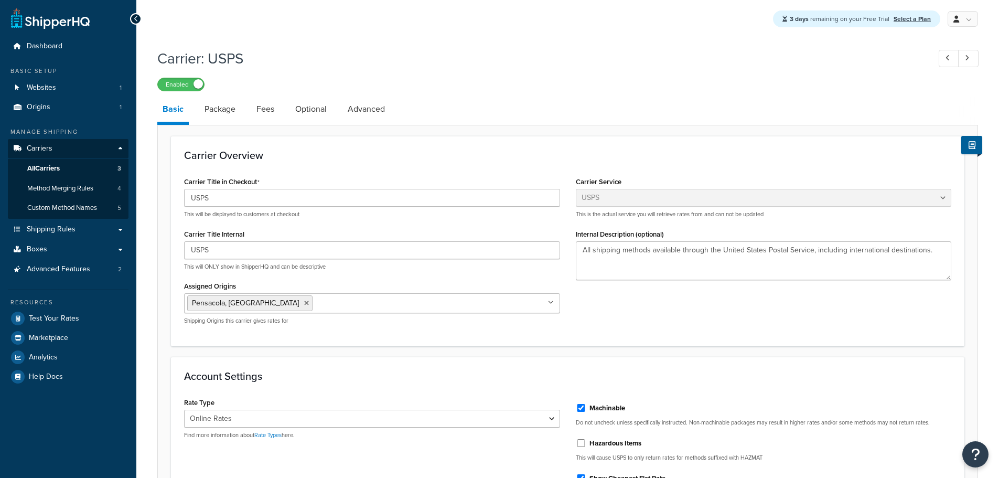
select select "usps"
select select "ONLINE"
click at [968, 56] on icon at bounding box center [967, 58] width 4 height 7
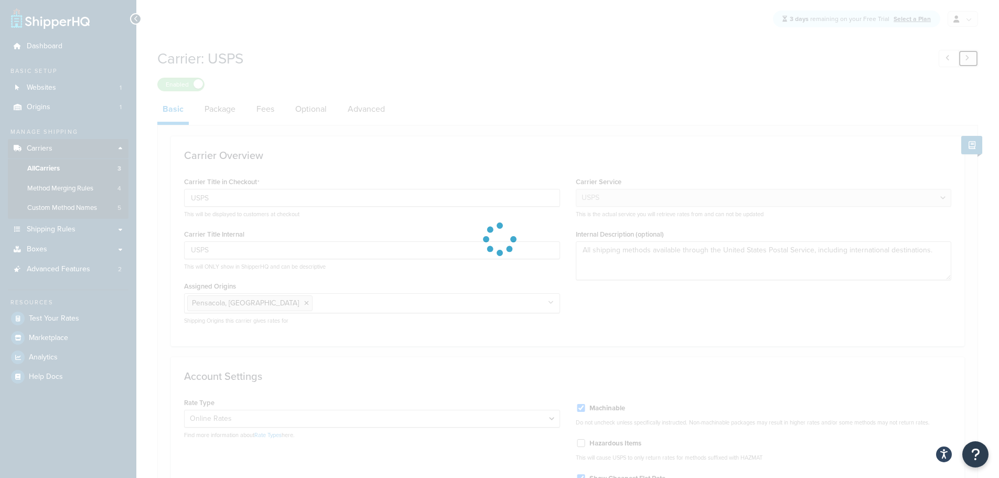
type input "Fed-Ex"
select select "fedEx"
select select "REGULAR_PICKUP"
select select "YOUR_PACKAGING"
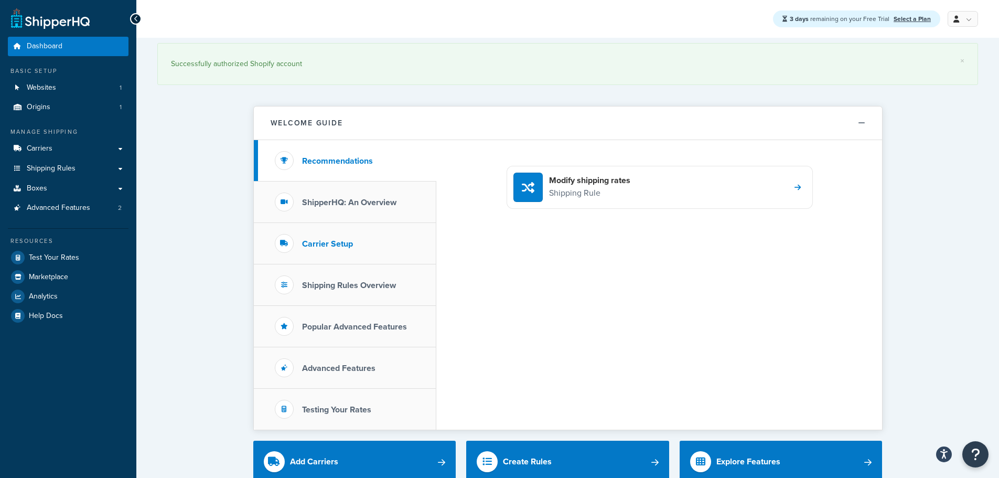
click at [322, 249] on h3 "Carrier Setup" at bounding box center [327, 243] width 51 height 9
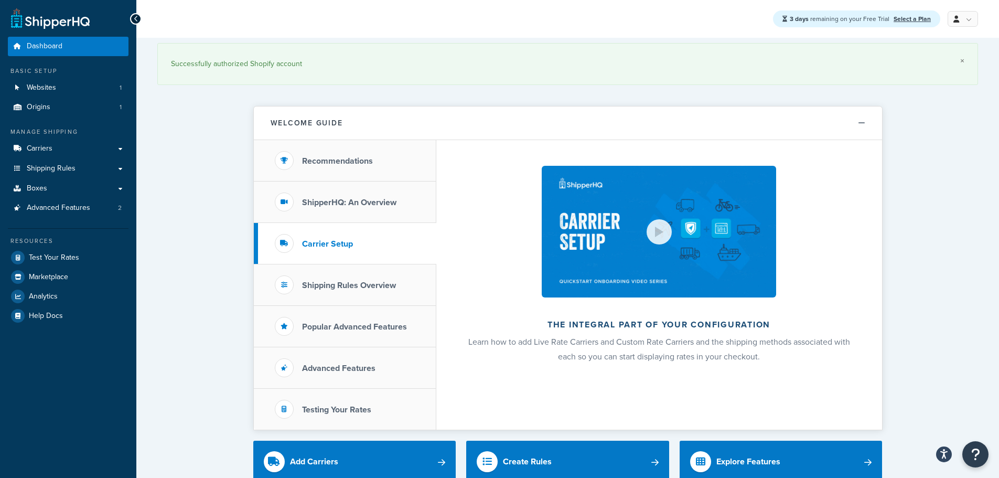
click at [962, 62] on link "×" at bounding box center [962, 61] width 4 height 8
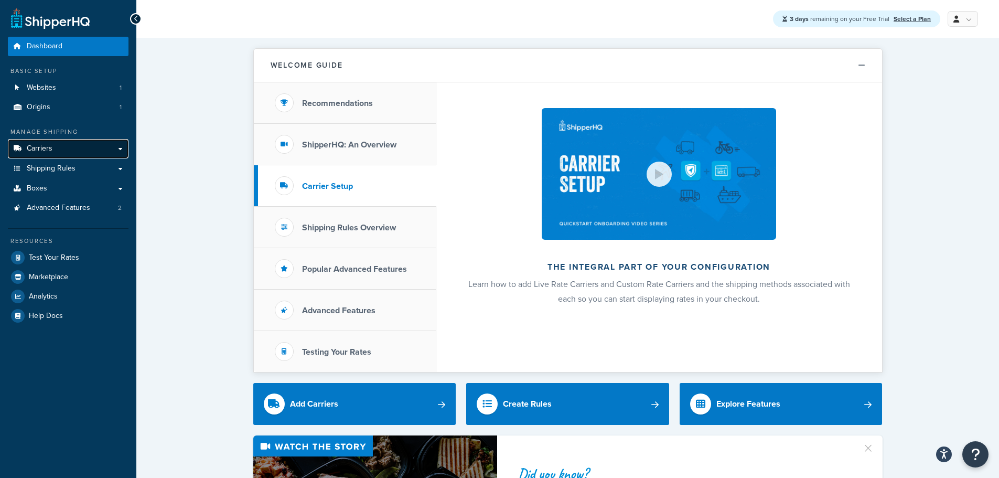
click at [54, 147] on link "Carriers" at bounding box center [68, 148] width 121 height 19
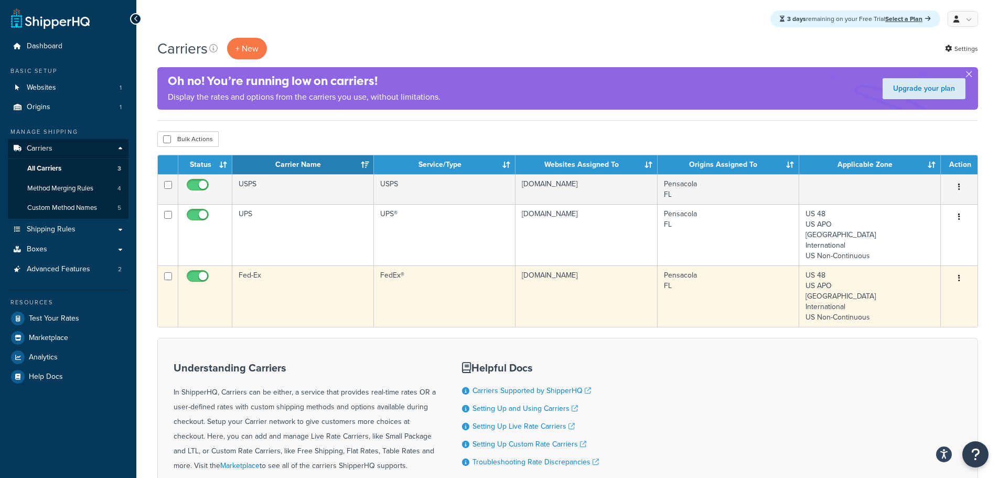
click at [249, 277] on td "Fed-Ex" at bounding box center [303, 295] width 142 height 61
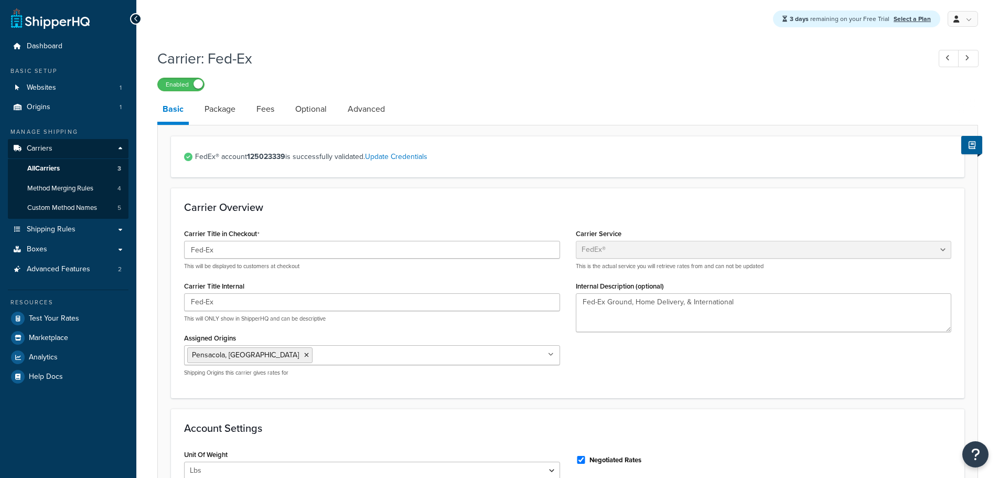
select select "fedEx"
select select "REGULAR_PICKUP"
select select "YOUR_PACKAGING"
